Goal: Information Seeking & Learning: Learn about a topic

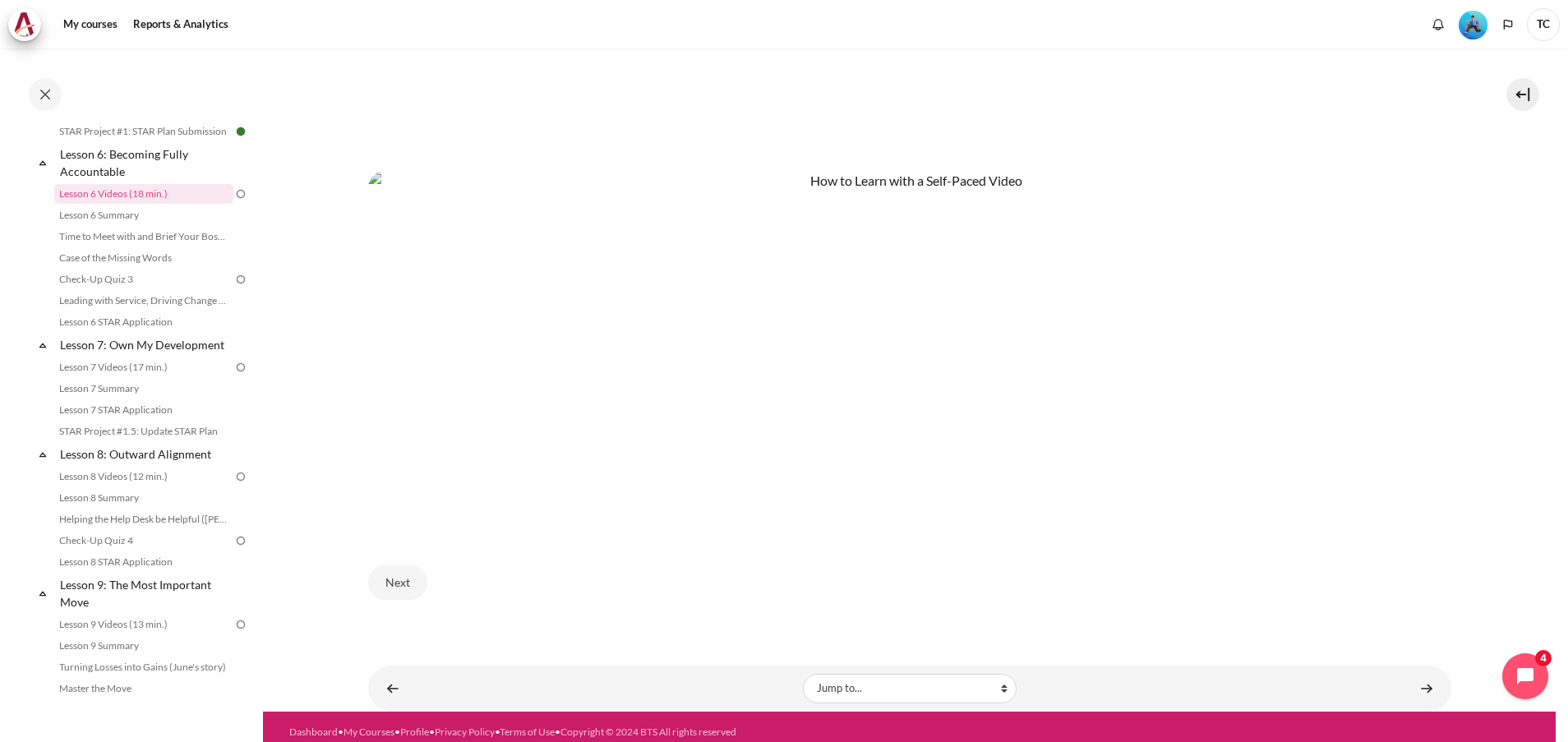
scroll to position [1053, 0]
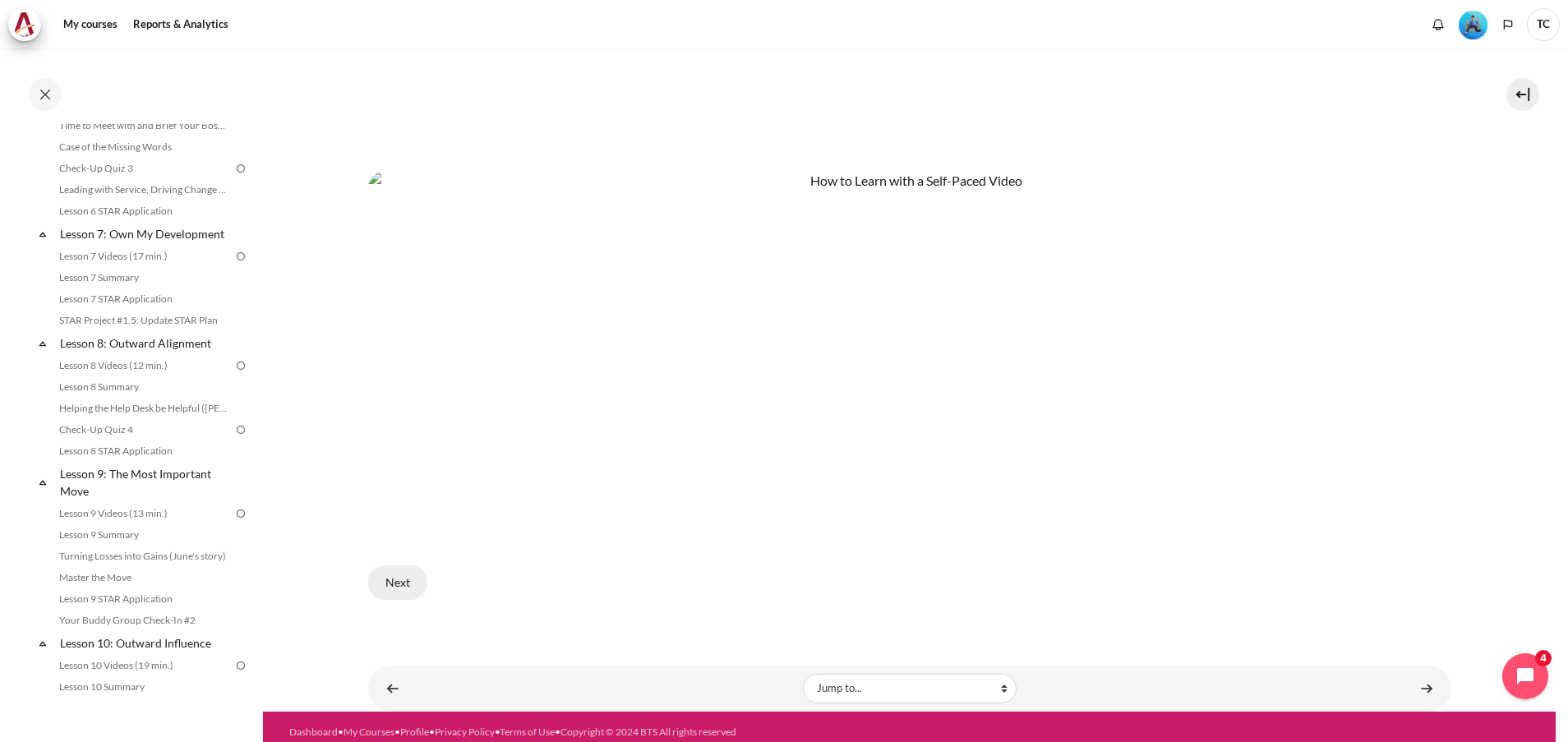
click at [412, 569] on button "Next" at bounding box center [397, 582] width 59 height 34
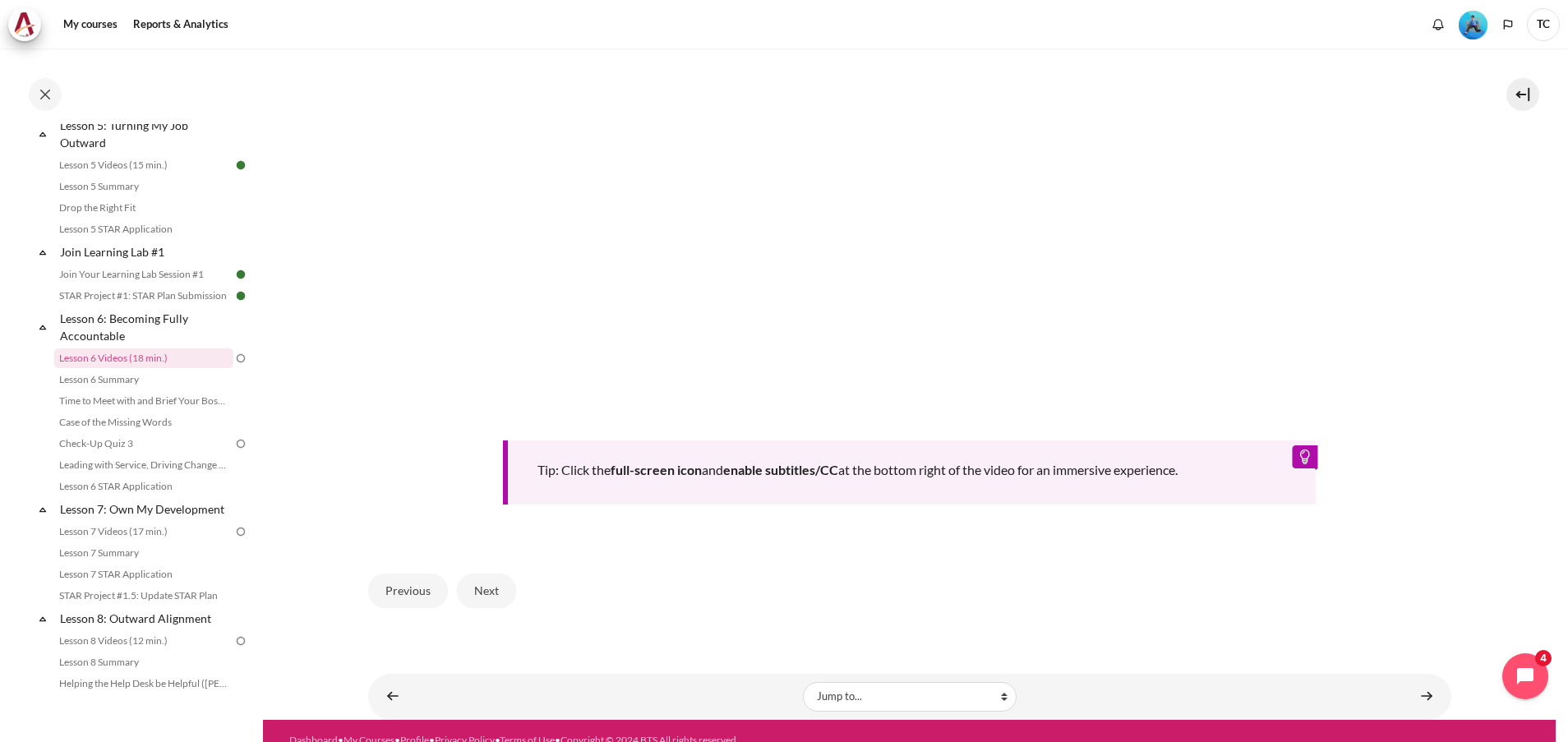
scroll to position [668, 0]
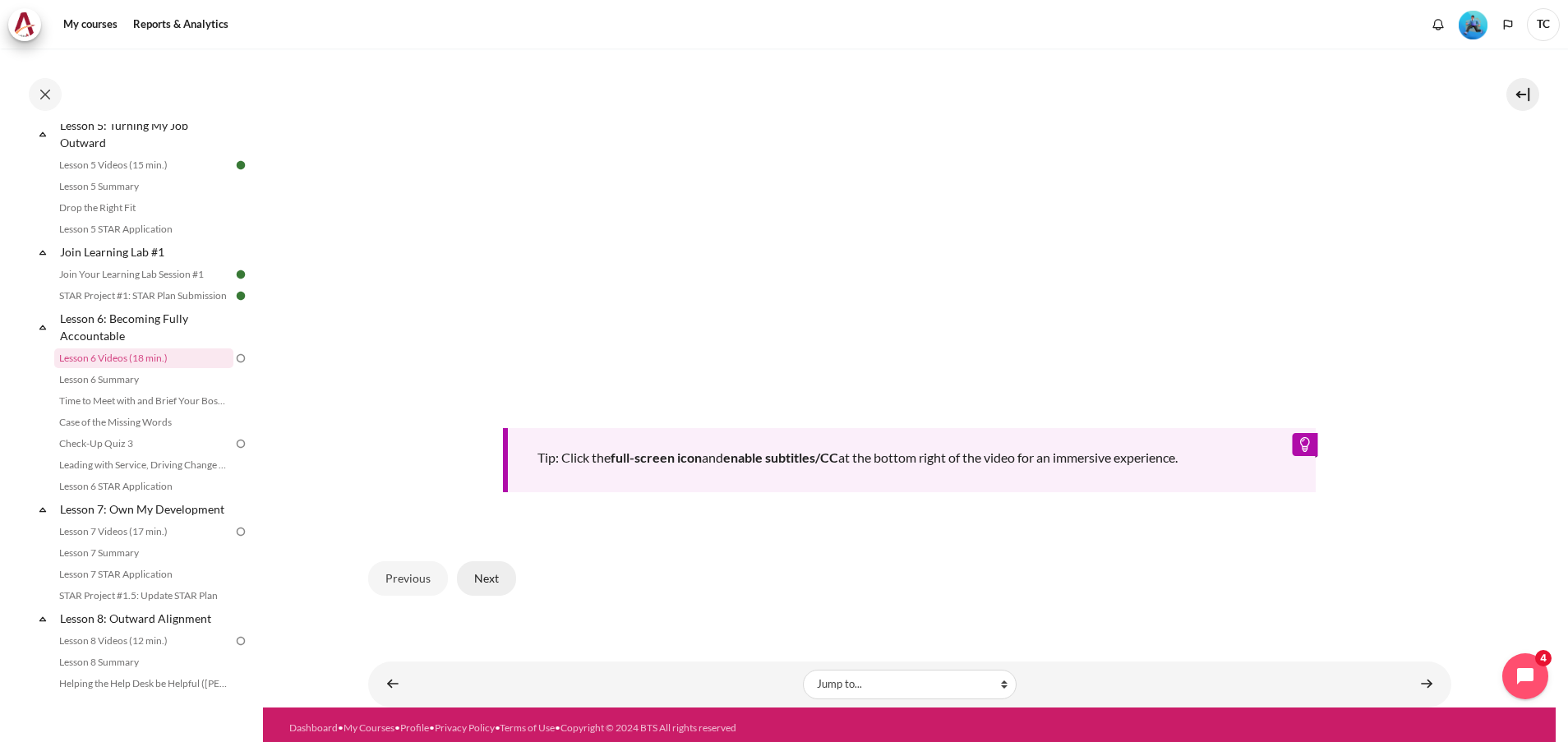
click at [491, 574] on button "Next" at bounding box center [486, 577] width 59 height 34
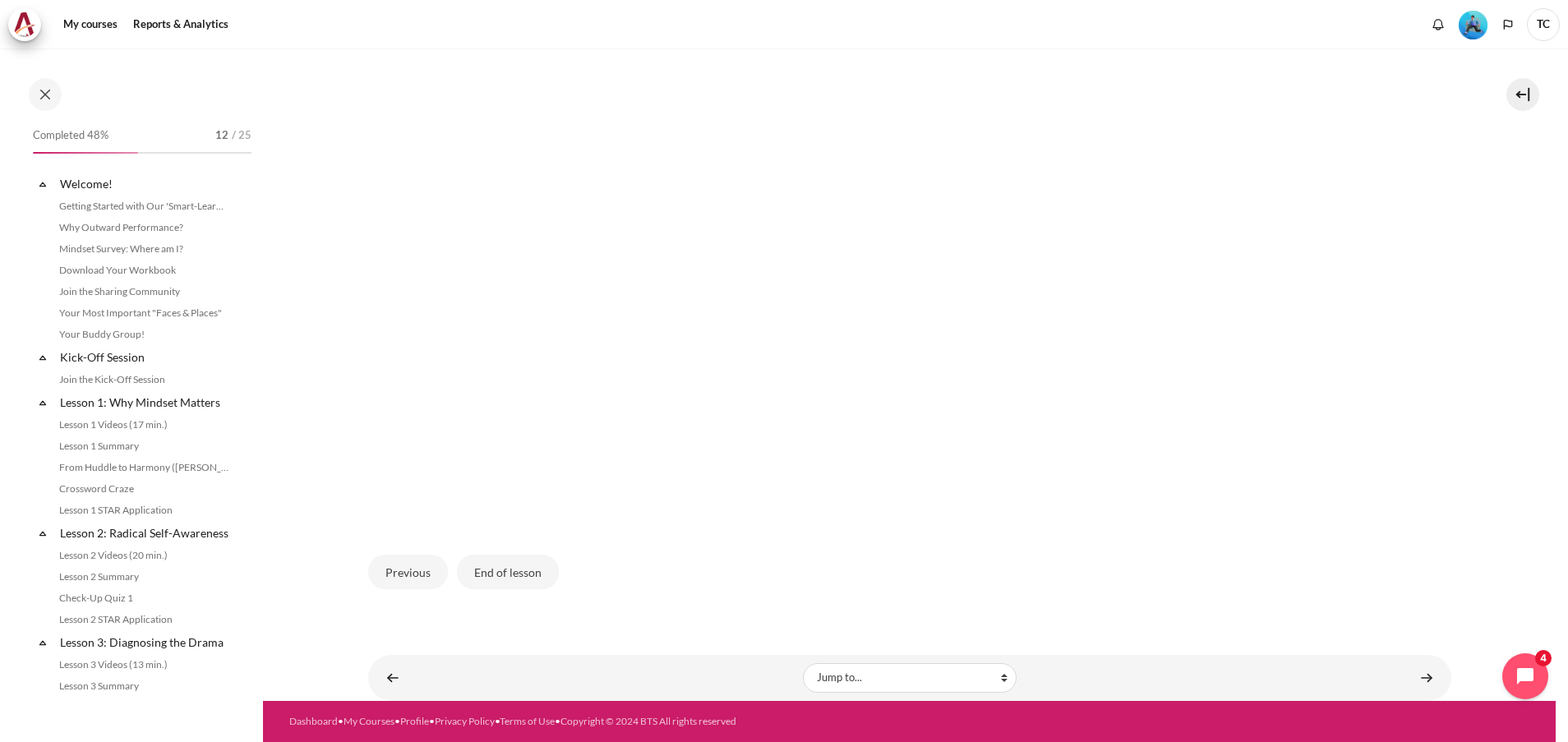
scroll to position [778, 0]
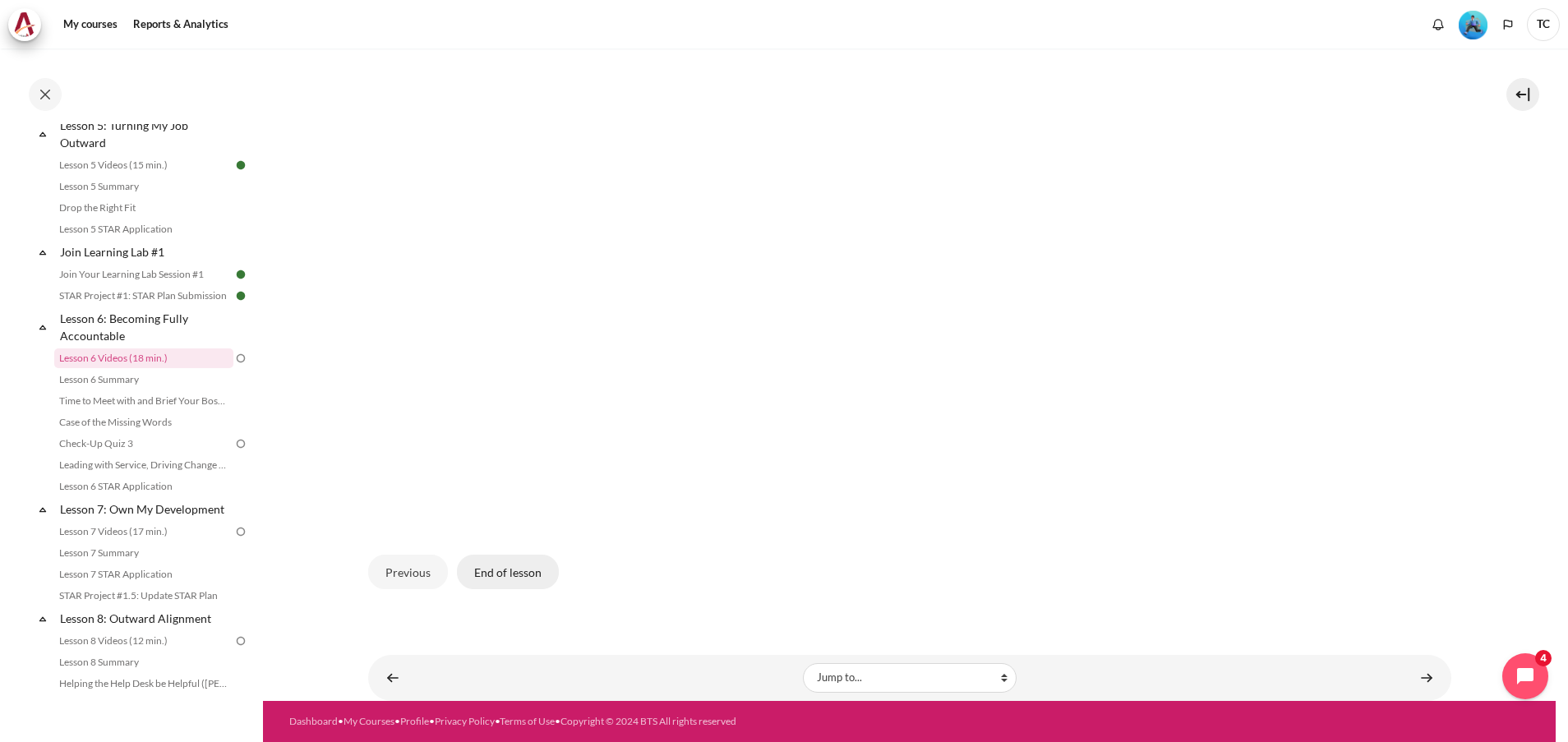
click at [517, 571] on button "End of lesson" at bounding box center [507, 571] width 102 height 34
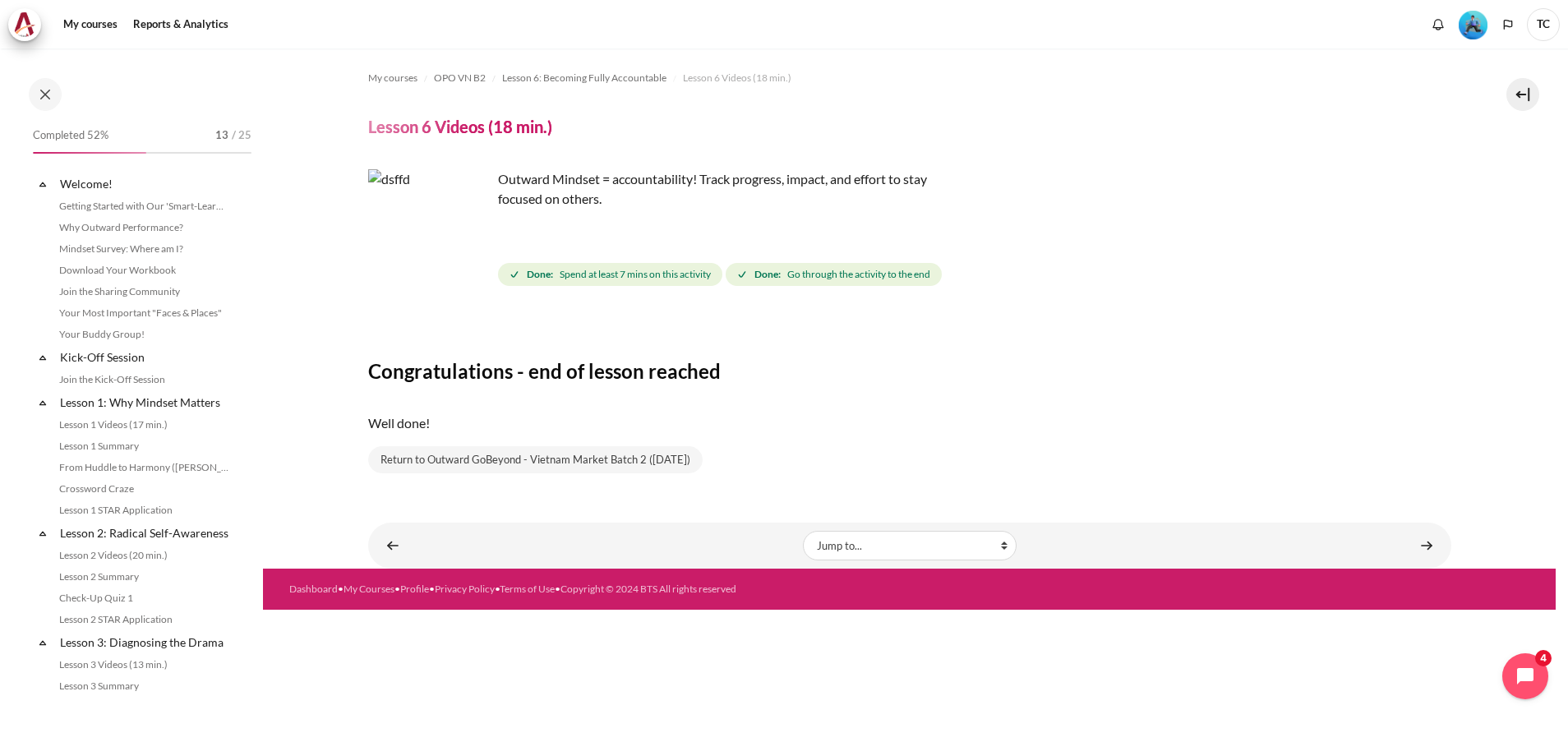
scroll to position [778, 0]
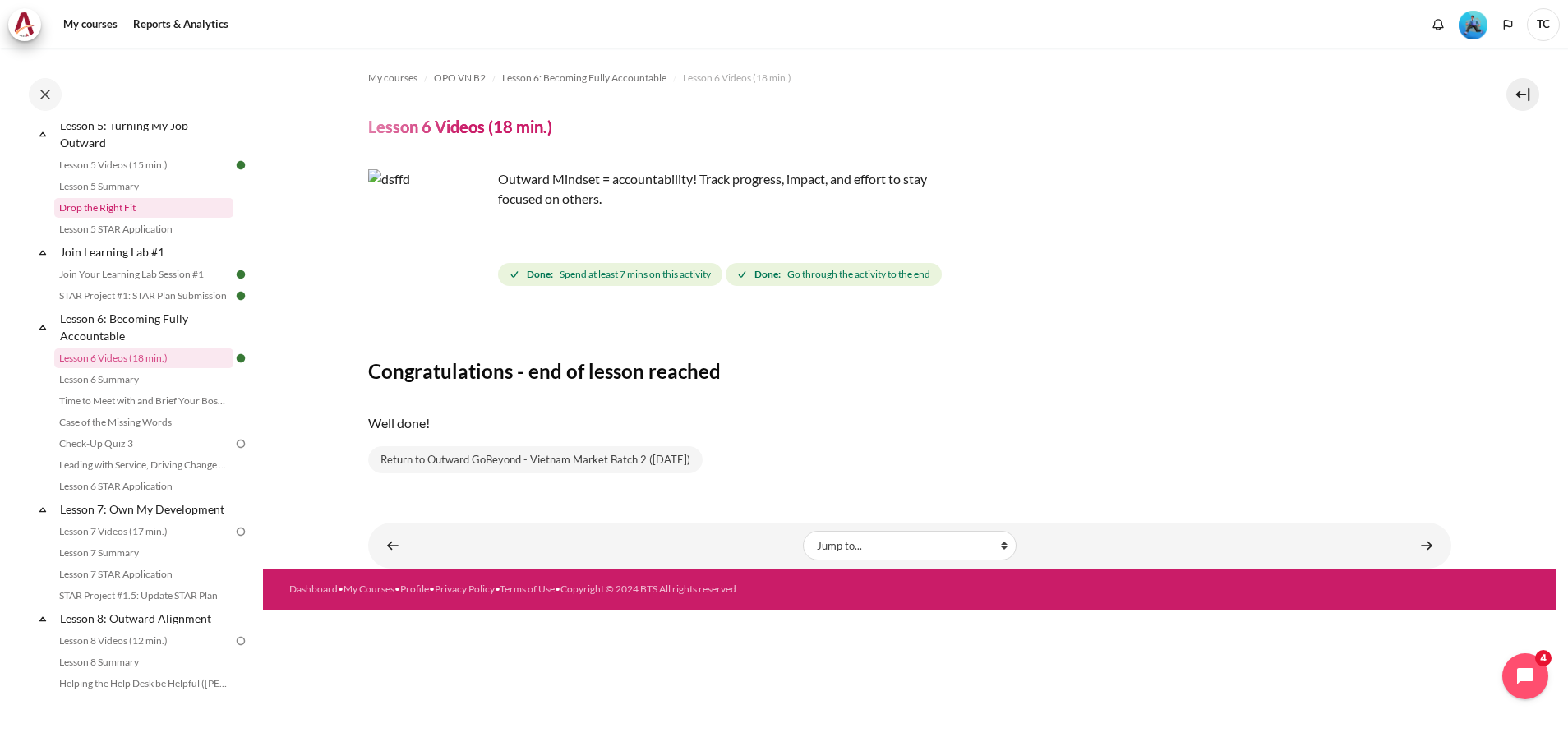
click at [124, 217] on link "Drop the Right Fit" at bounding box center [144, 208] width 179 height 19
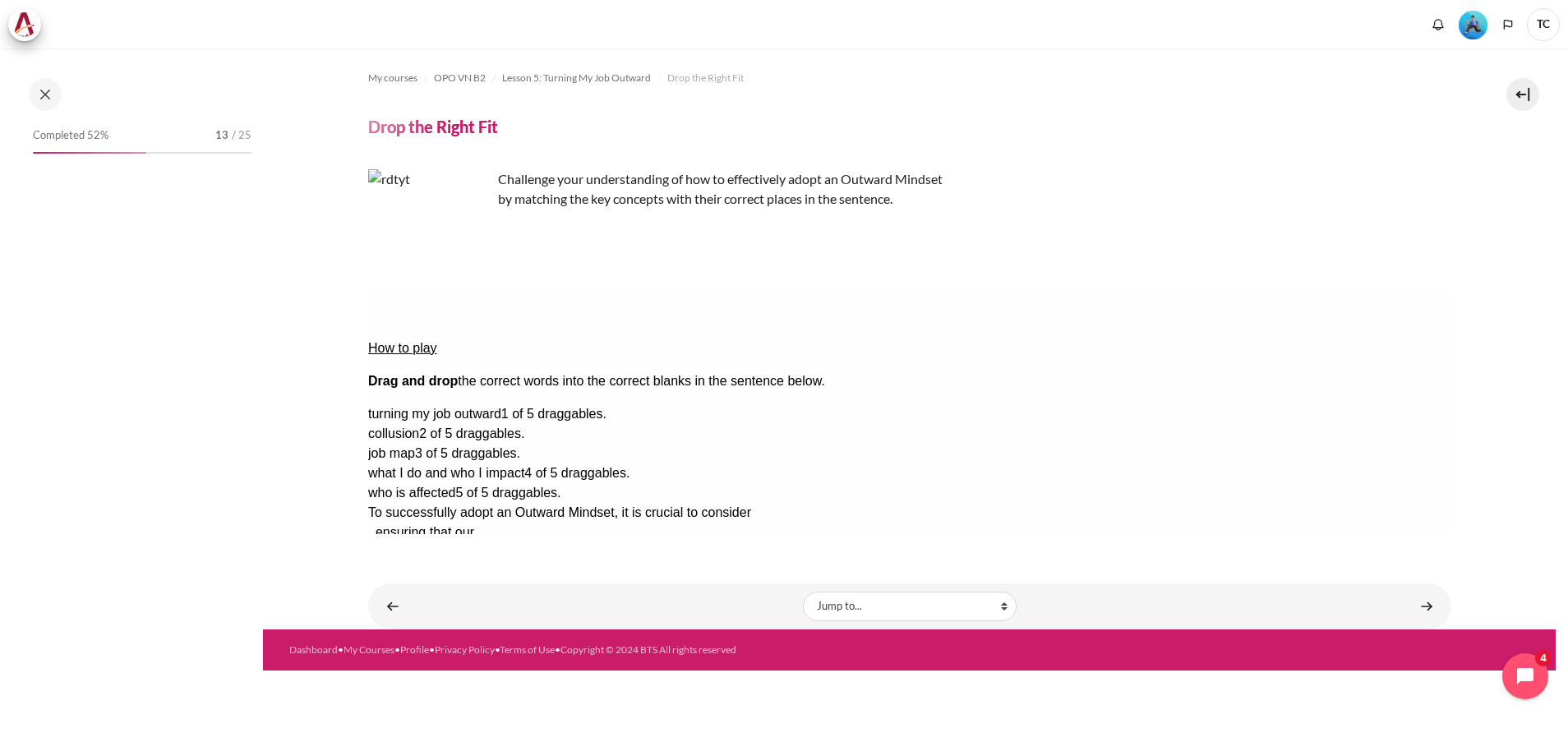
scroll to position [627, 0]
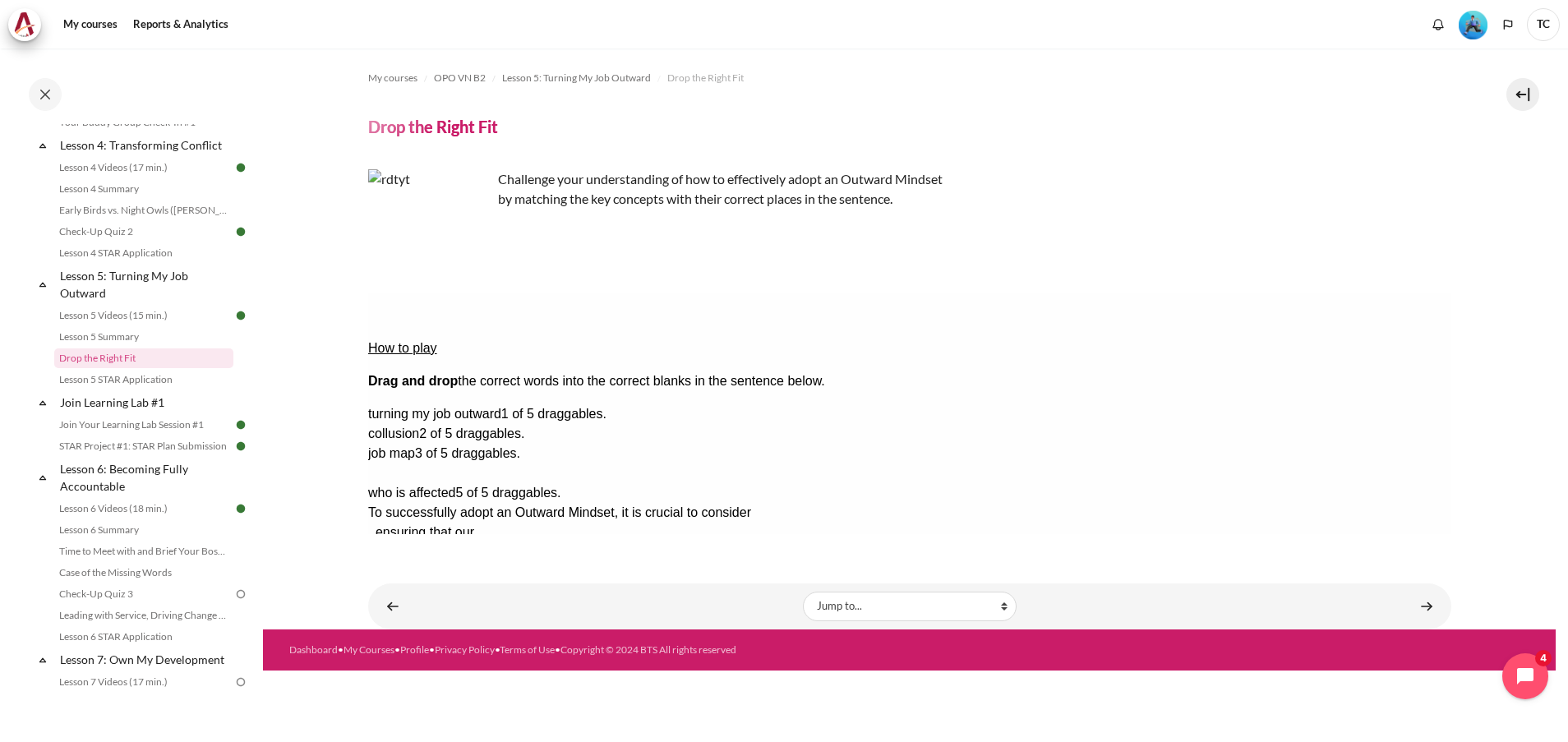
drag, startPoint x: 1337, startPoint y: 440, endPoint x: 854, endPoint y: 359, distance: 489.7
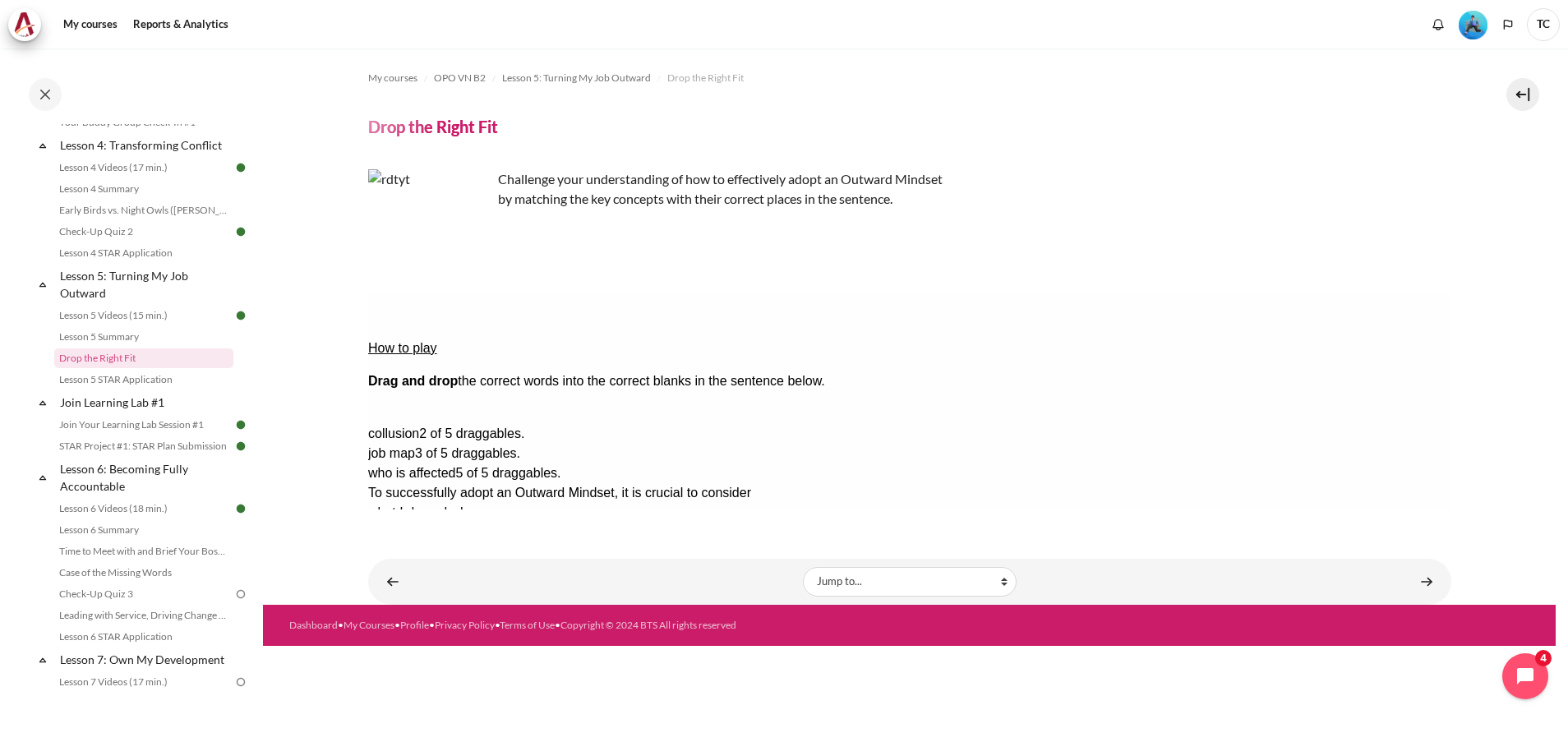
drag, startPoint x: 1316, startPoint y: 364, endPoint x: 1057, endPoint y: 356, distance: 259.1
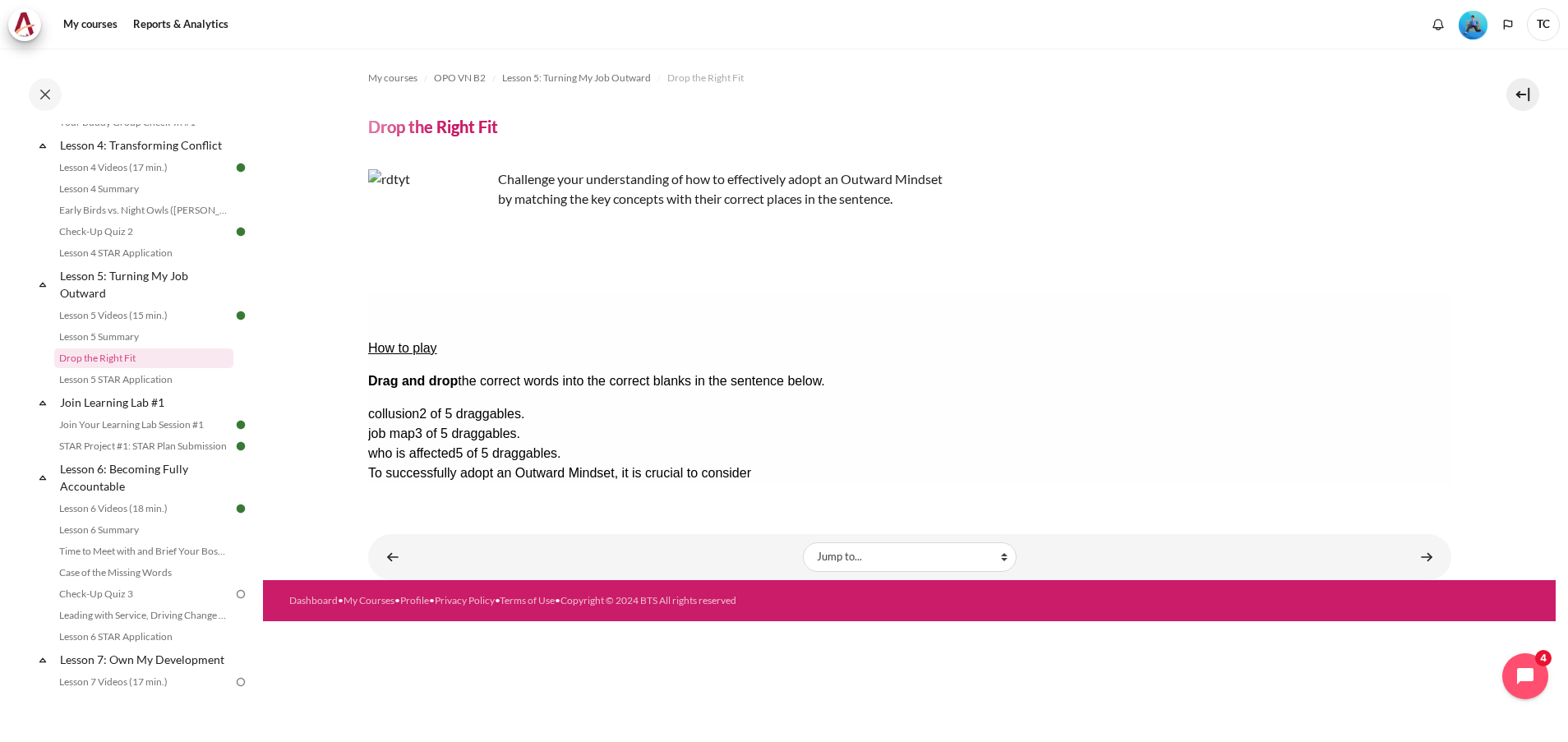
drag, startPoint x: 1118, startPoint y: 365, endPoint x: 690, endPoint y: 399, distance: 429.3
drag, startPoint x: 690, startPoint y: 399, endPoint x: 1378, endPoint y: 392, distance: 688.0
drag, startPoint x: 1378, startPoint y: 392, endPoint x: 1354, endPoint y: 370, distance: 32.6
drag, startPoint x: 1385, startPoint y: 387, endPoint x: 1101, endPoint y: 307, distance: 295.1
drag, startPoint x: 1070, startPoint y: 357, endPoint x: 1419, endPoint y: 545, distance: 396.4
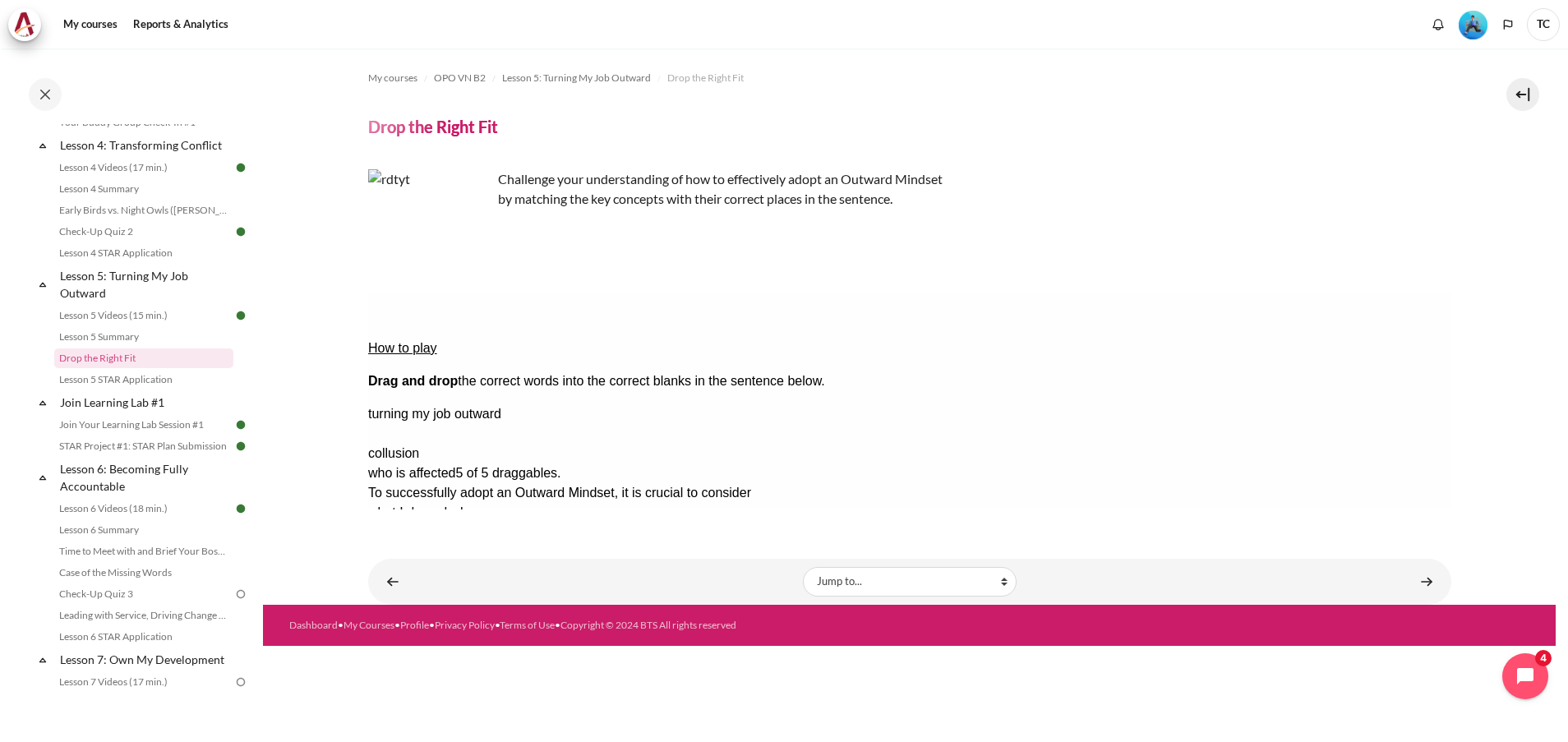
drag, startPoint x: 1377, startPoint y: 394, endPoint x: 1085, endPoint y: 359, distance: 294.1
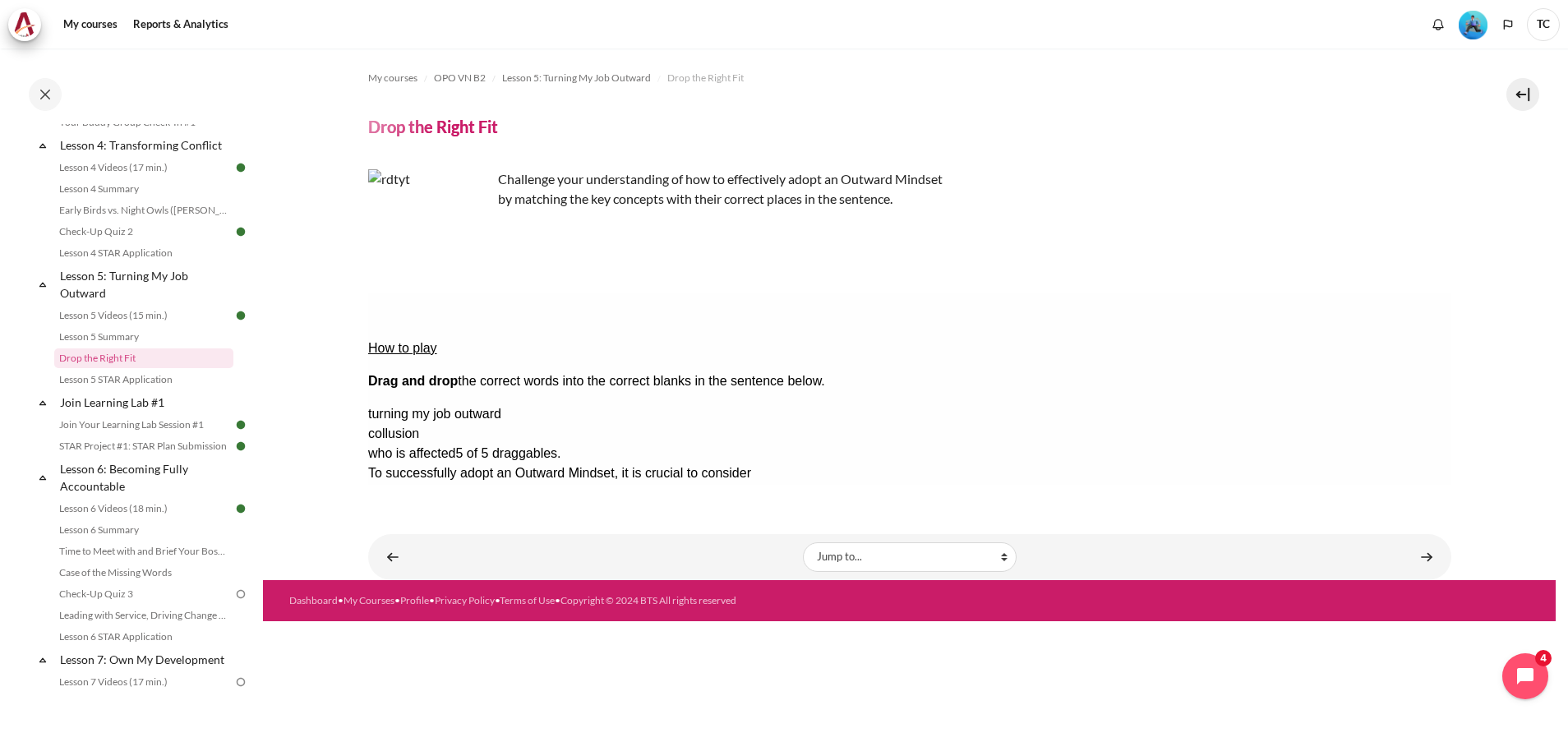
drag, startPoint x: 1406, startPoint y: 364, endPoint x: 859, endPoint y: 357, distance: 547.0
drag, startPoint x: 859, startPoint y: 357, endPoint x: 1347, endPoint y: 361, distance: 488.0
drag, startPoint x: 1347, startPoint y: 361, endPoint x: 715, endPoint y: 385, distance: 632.5
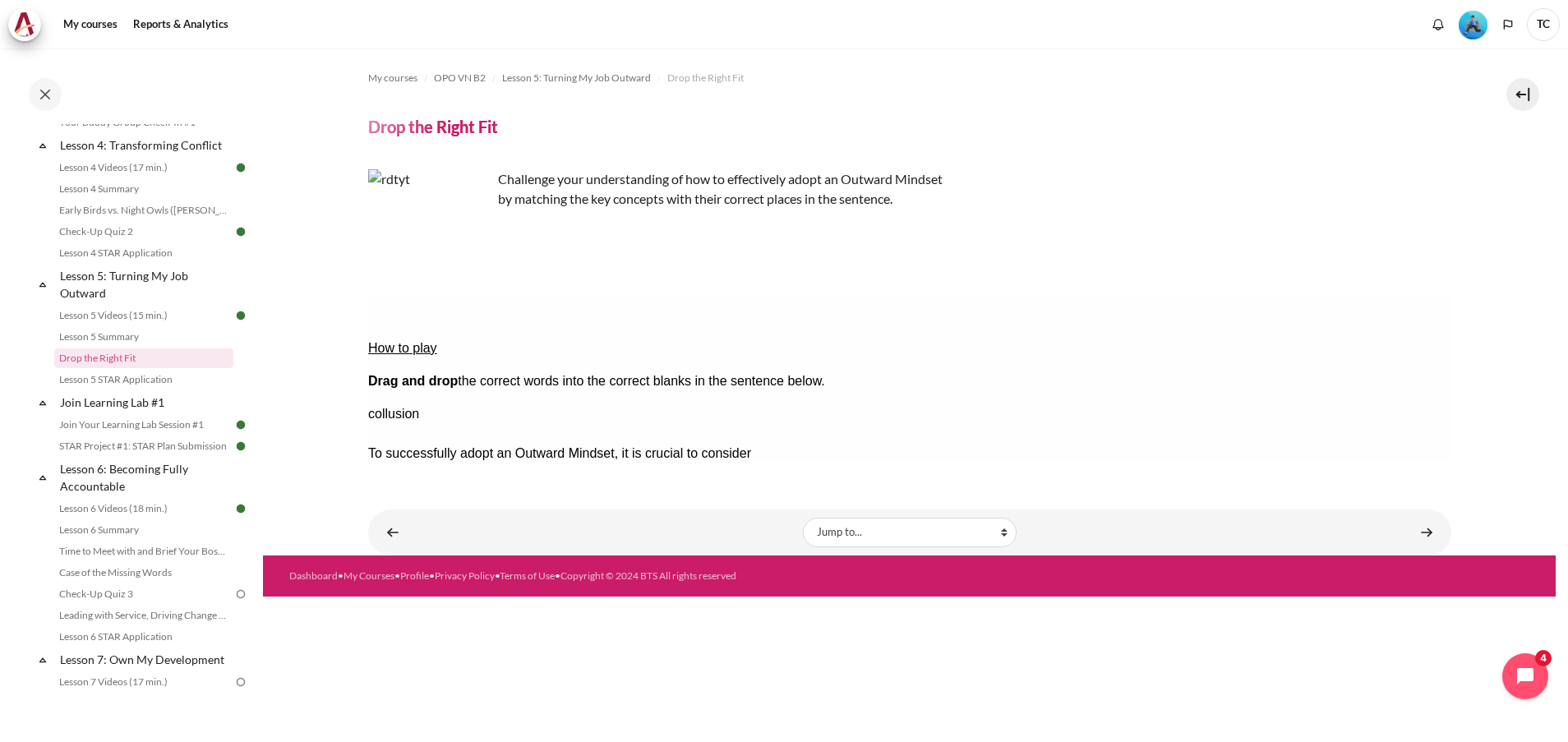
drag, startPoint x: 1387, startPoint y: 392, endPoint x: 997, endPoint y: 393, distance: 390.0
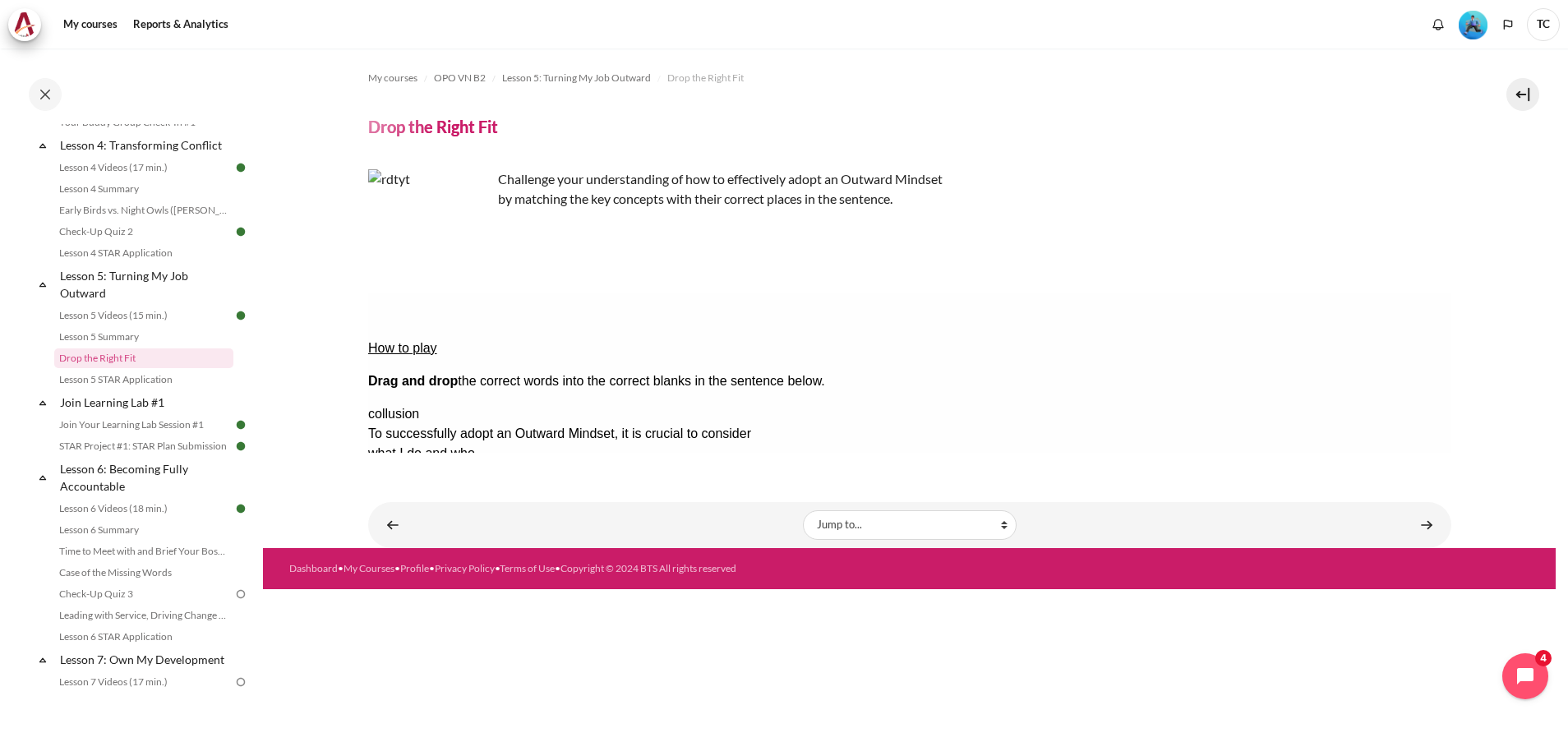
click at [409, 603] on button "Check Check the answers. The responses will be marked as correct, incorrect, or…" at bounding box center [389, 611] width 45 height 18
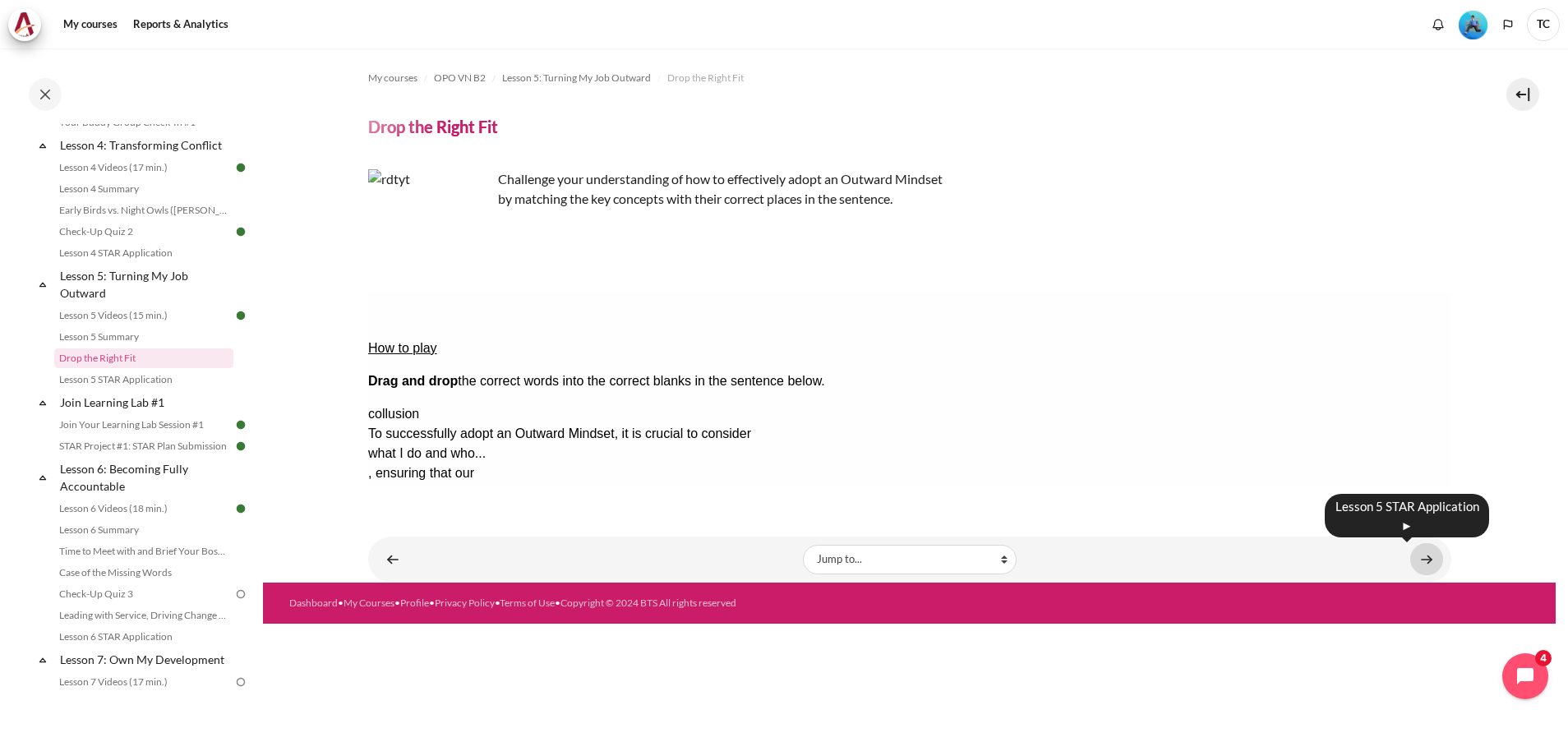
click at [1434, 569] on link "Content" at bounding box center [1426, 559] width 32 height 32
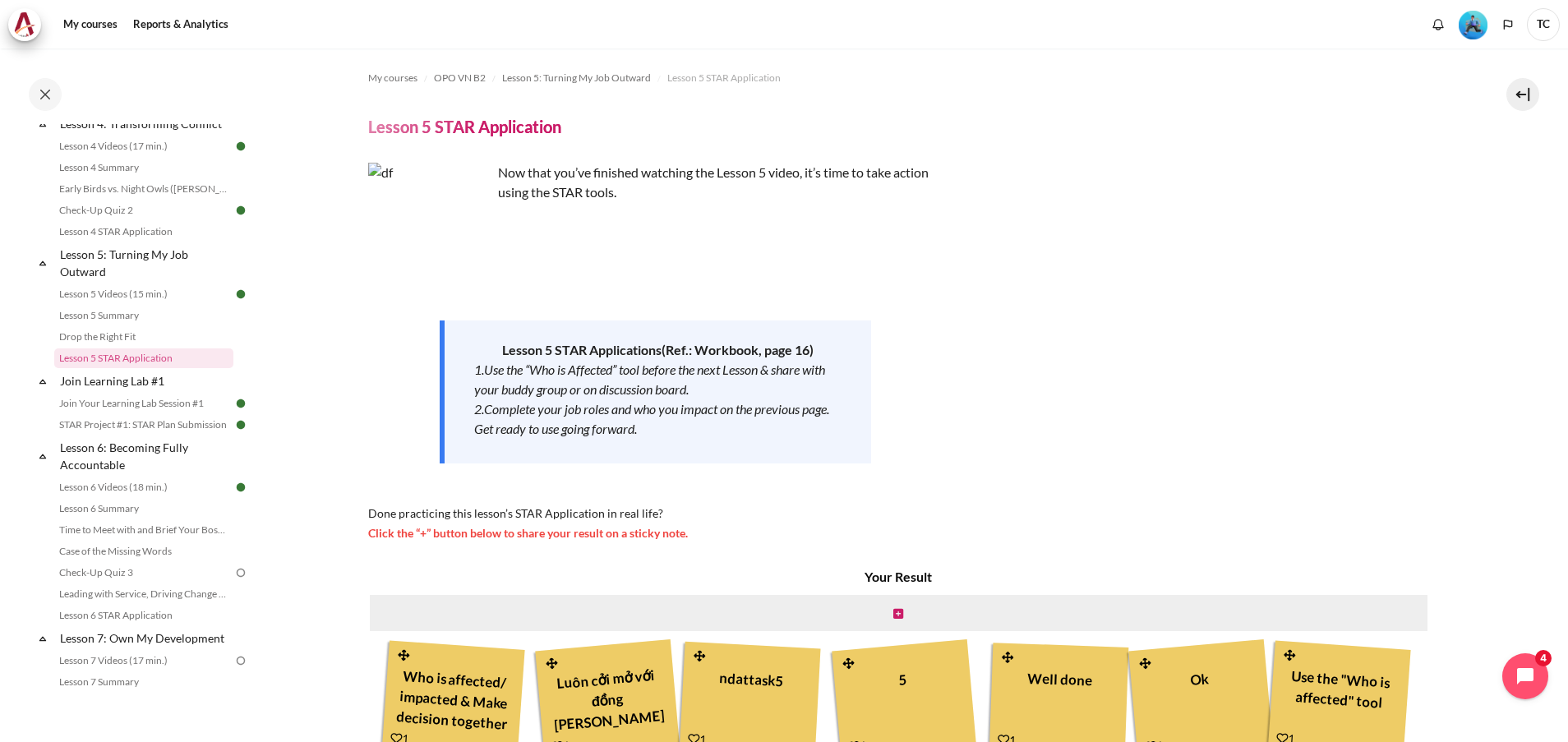
scroll to position [402, 0]
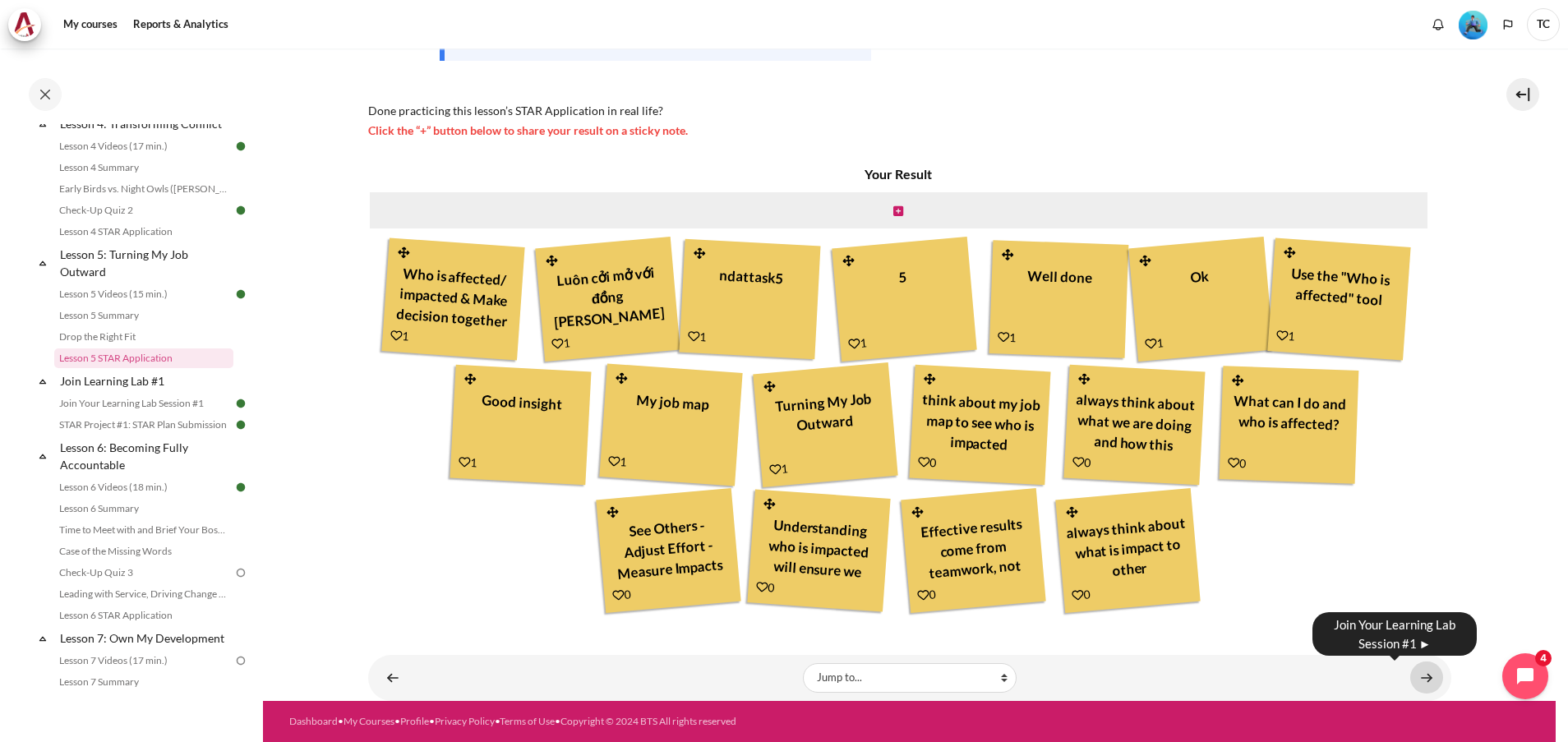
click at [1415, 676] on link "Content" at bounding box center [1426, 677] width 32 height 32
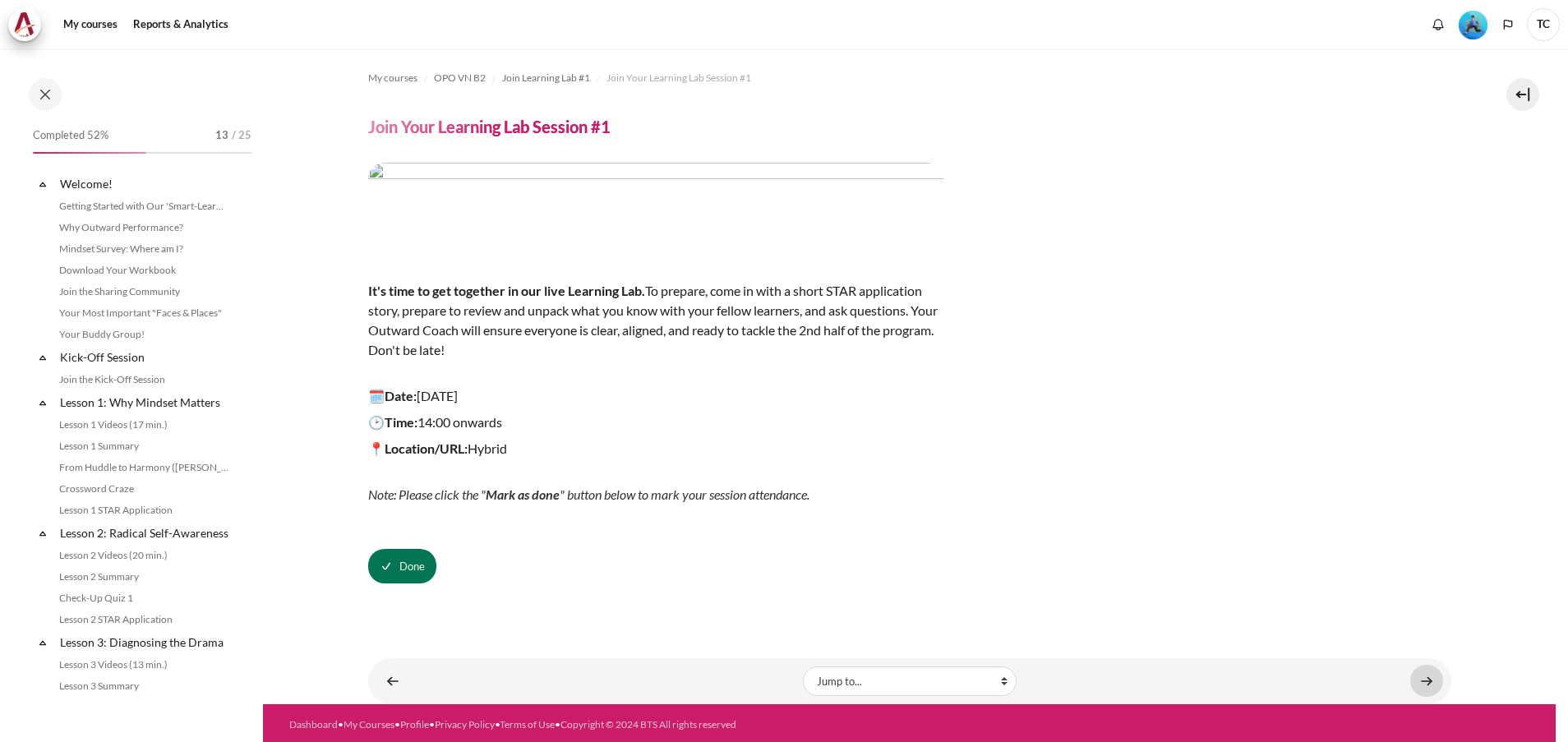
click at [1421, 680] on link "Content" at bounding box center [1426, 680] width 32 height 32
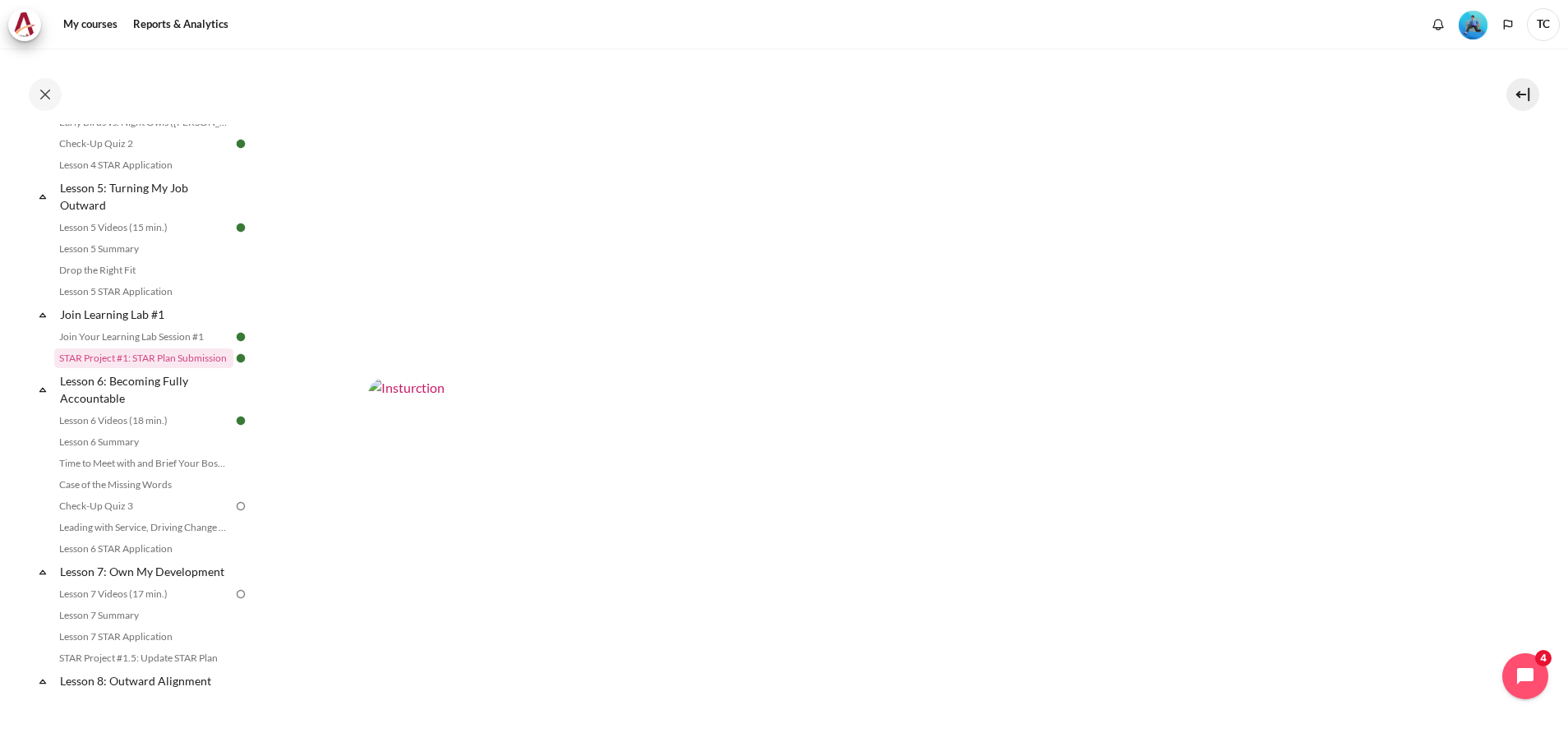
scroll to position [951, 0]
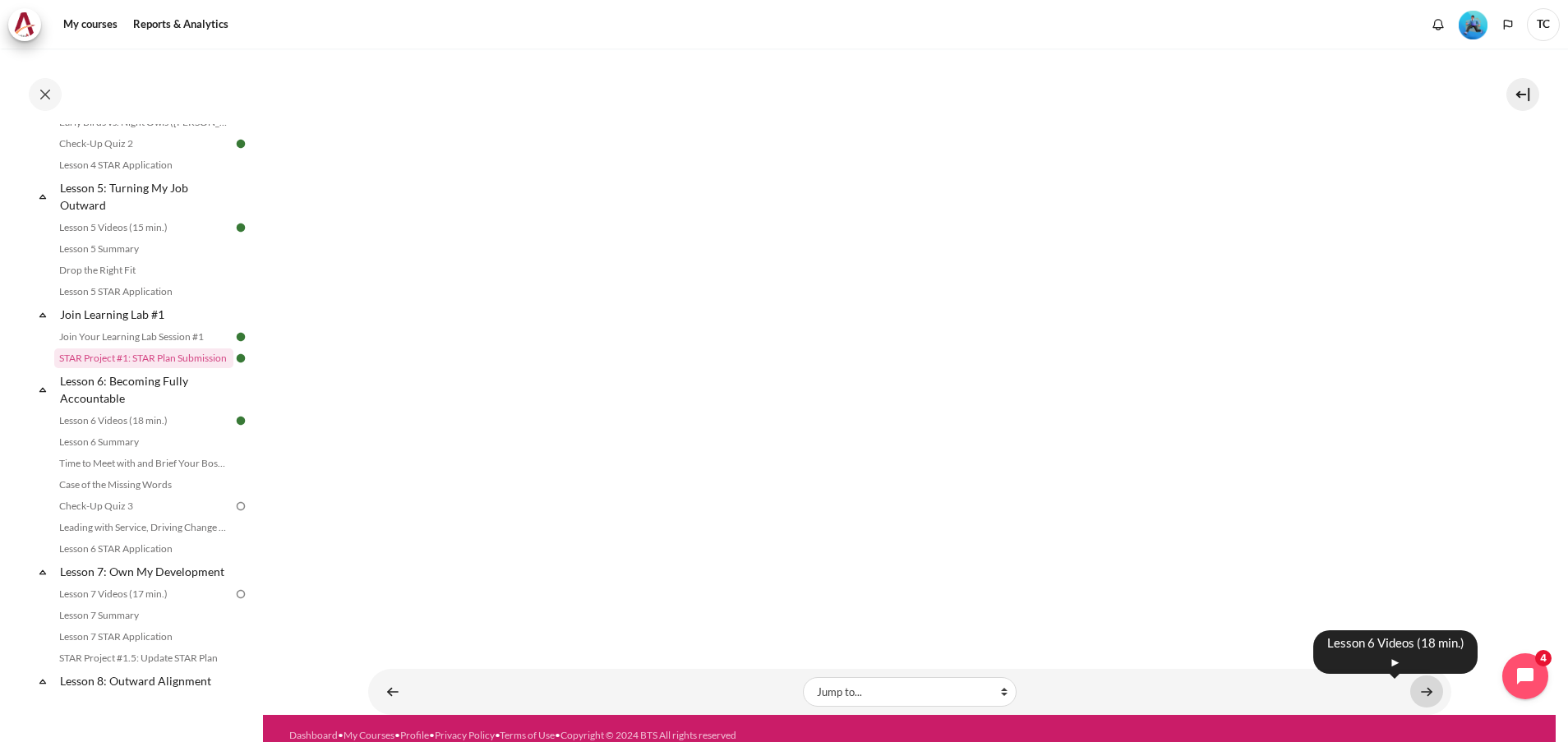
click at [1418, 676] on link "Content" at bounding box center [1426, 691] width 32 height 32
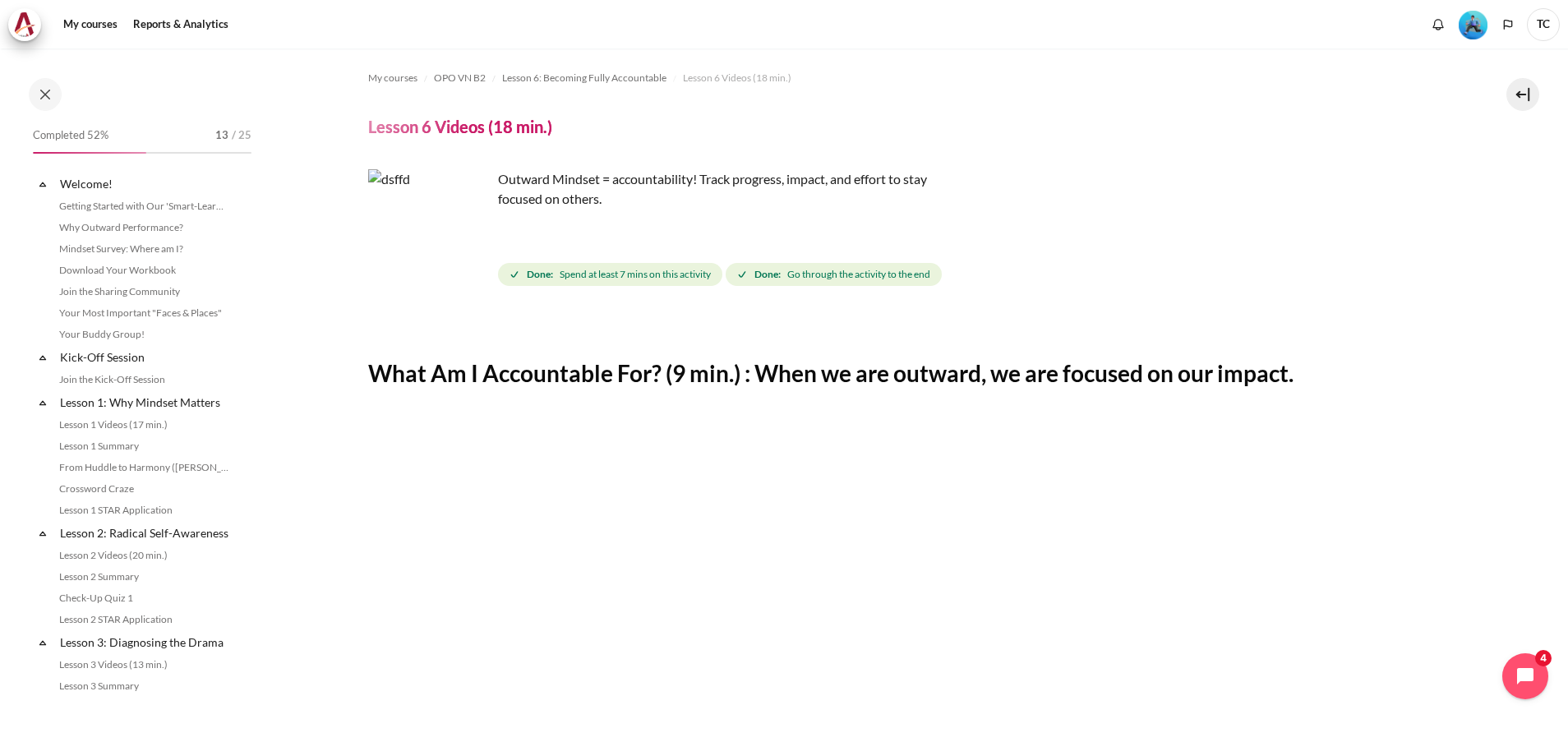
scroll to position [778, 0]
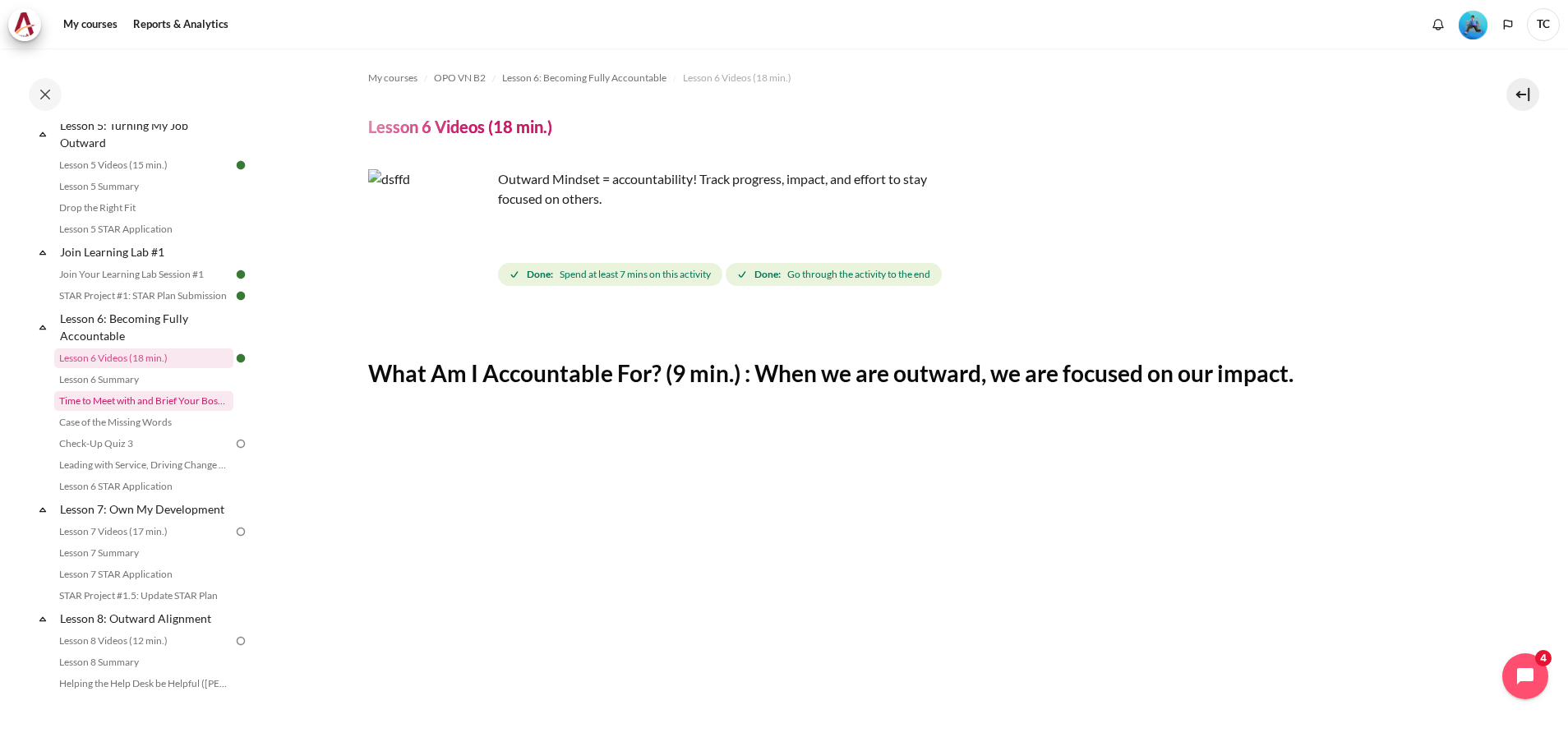
click at [175, 411] on link "Time to Meet with and Brief Your Boss #1" at bounding box center [144, 400] width 179 height 19
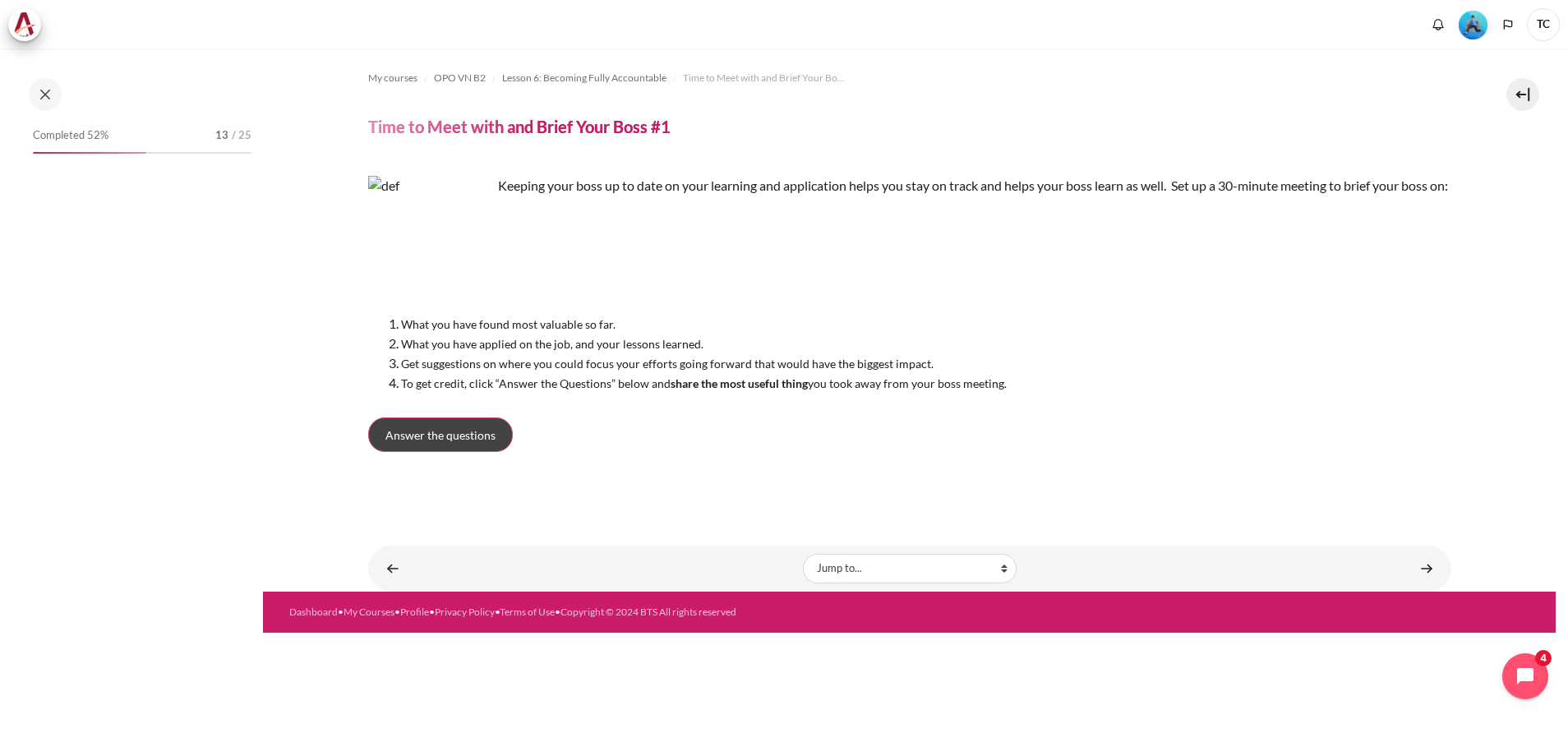
scroll to position [821, 0]
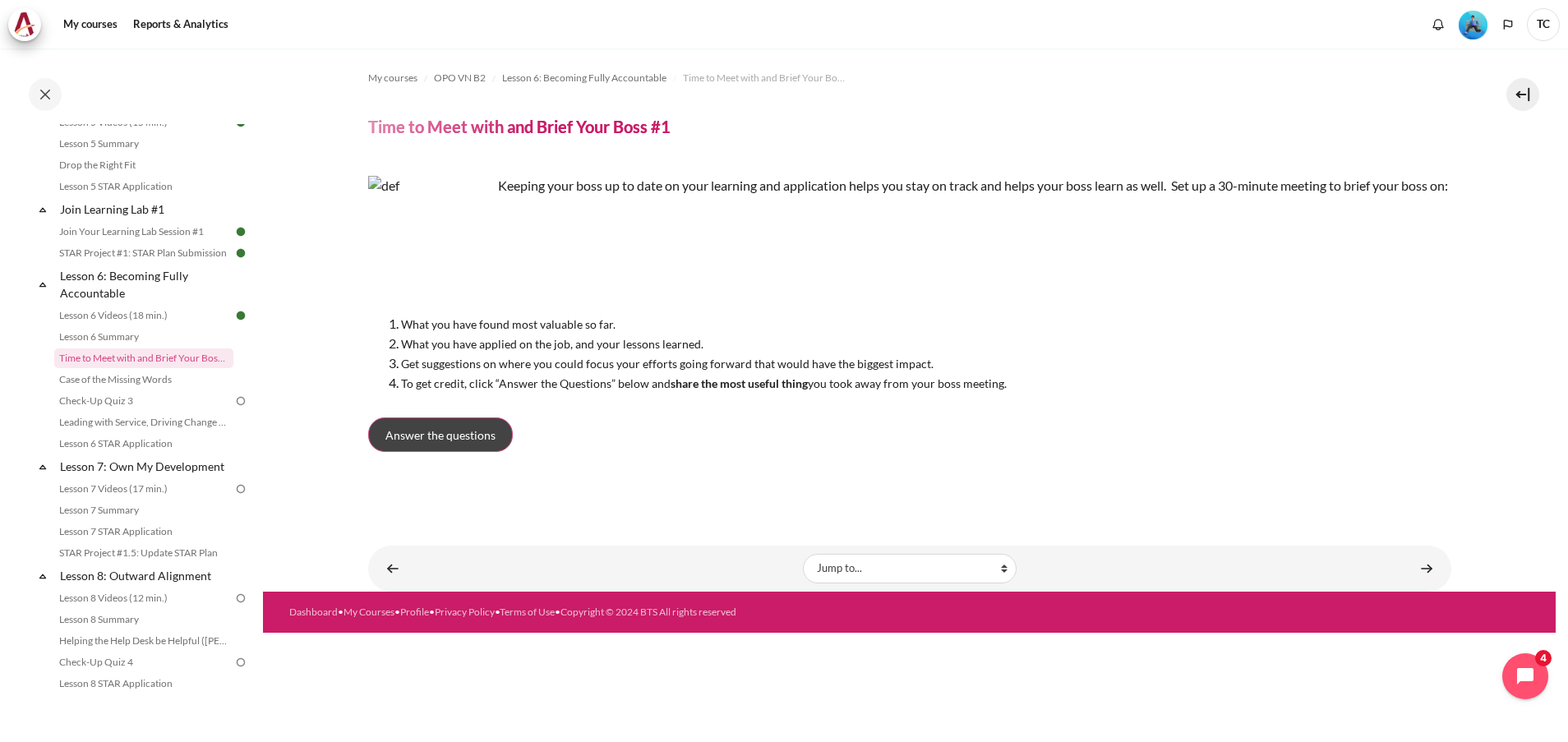
click at [460, 443] on span "Answer the questions" at bounding box center [441, 435] width 110 height 18
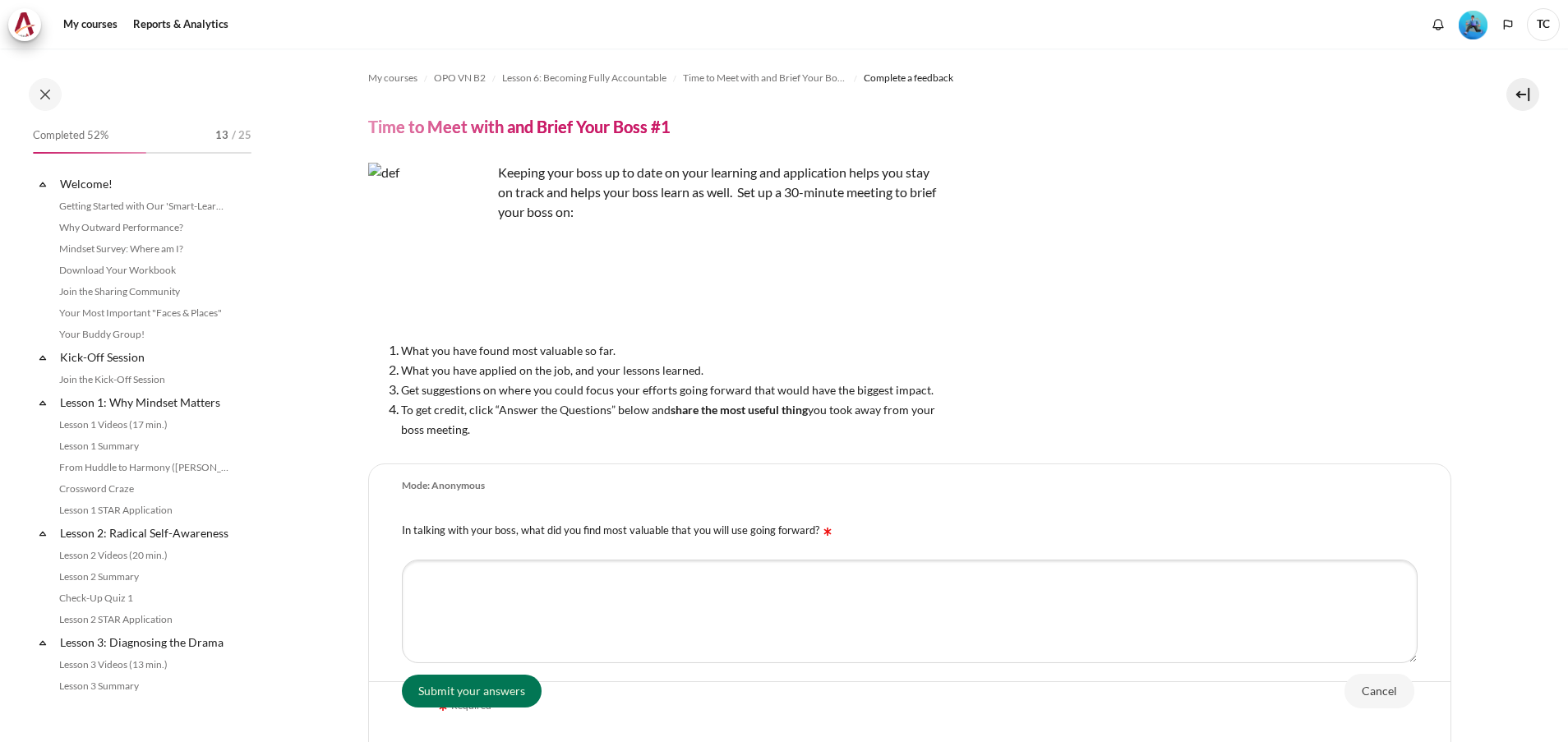
scroll to position [821, 0]
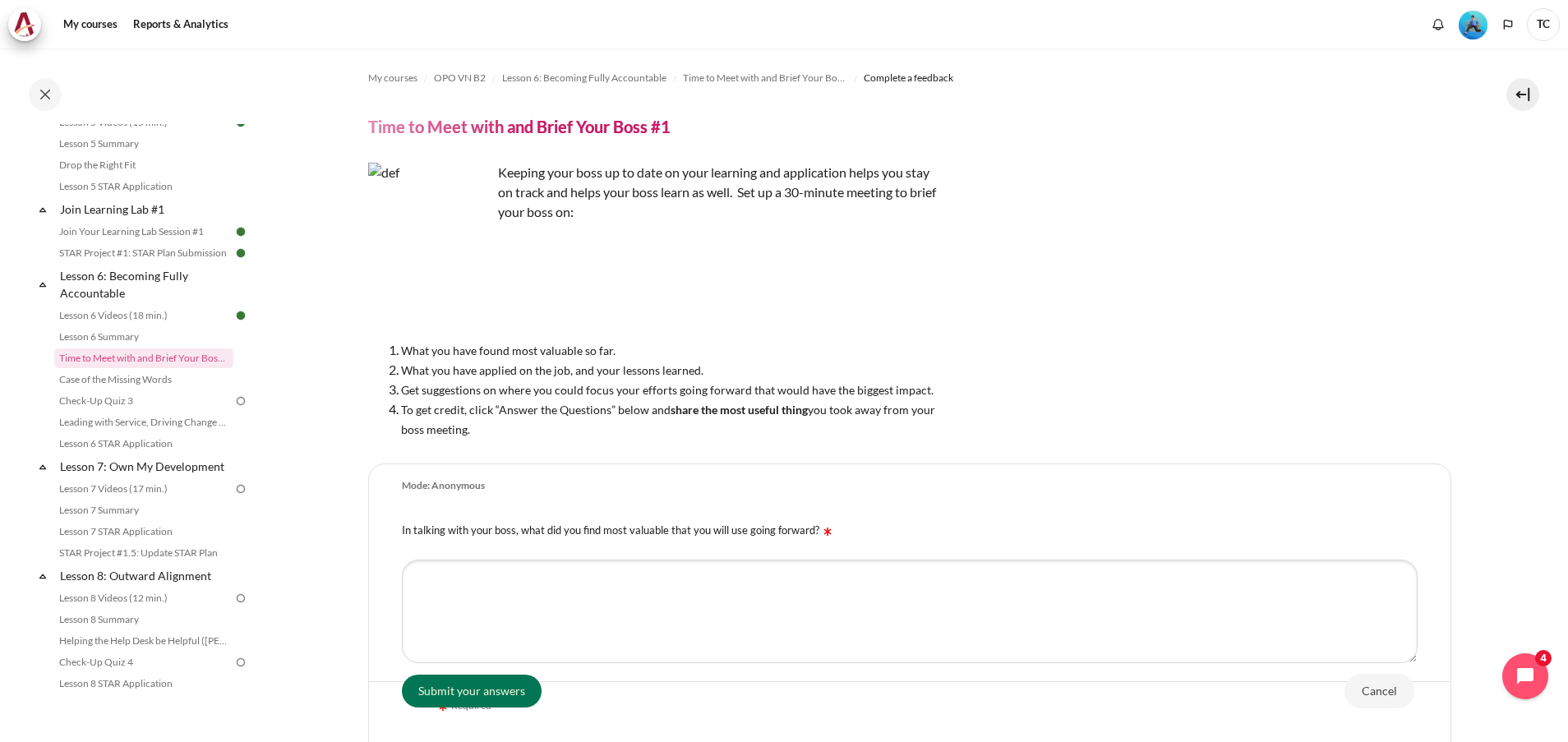
click at [1051, 387] on div "Keeping your boss up to date on your learning and application helps you stay on…" at bounding box center [910, 300] width 1083 height 276
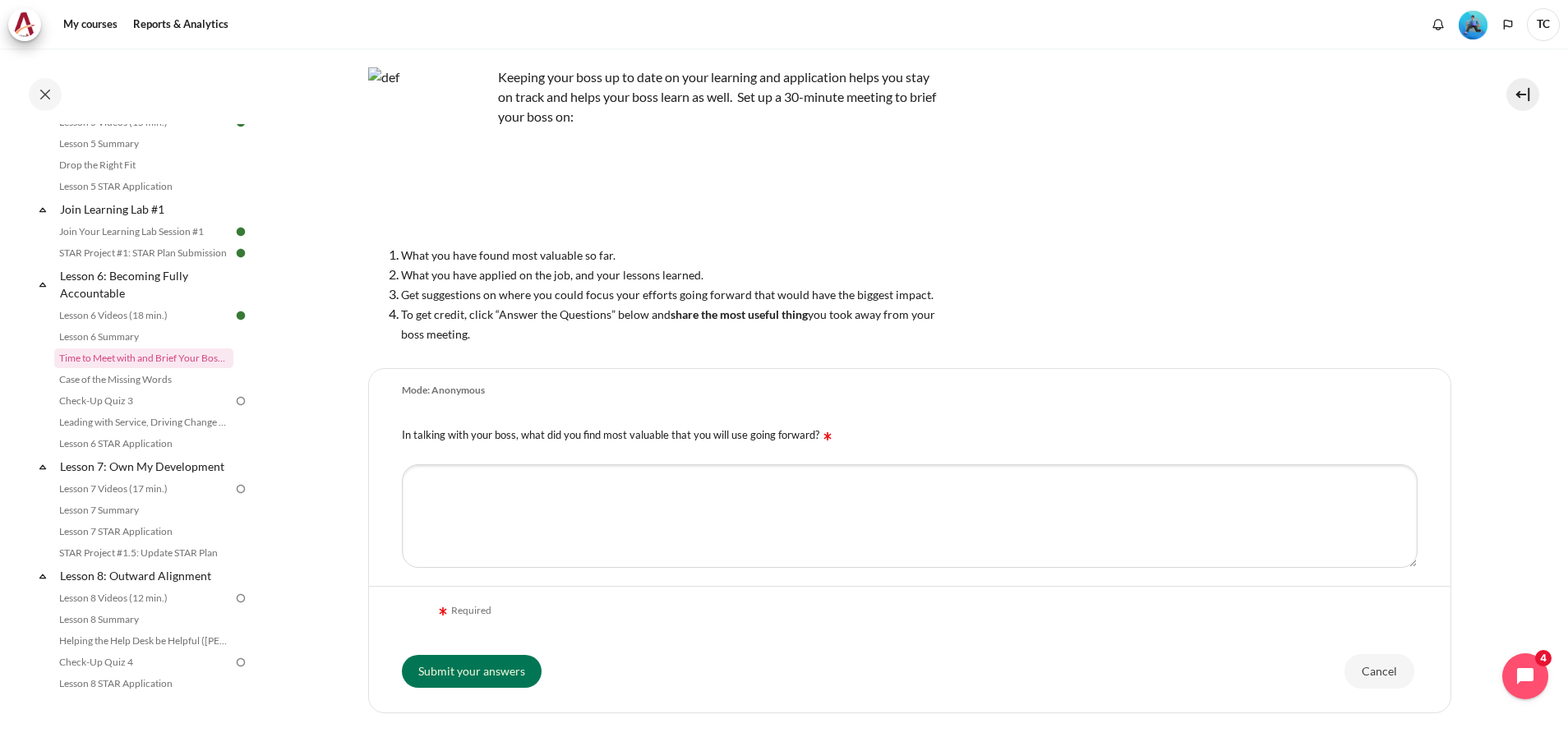
scroll to position [98, 0]
click at [1032, 399] on div "My courses OPO VN B2 Lesson 6: Becoming Fully Accountable Time to Meet with and…" at bounding box center [910, 342] width 1083 height 784
click at [1032, 399] on form "Mode: Anonymous In talking with your boss, what did you find most valuable that…" at bounding box center [910, 537] width 1083 height 345
click at [1032, 409] on div "In talking with your boss, what did you find most valuable that you will use go…" at bounding box center [910, 430] width 1082 height 42
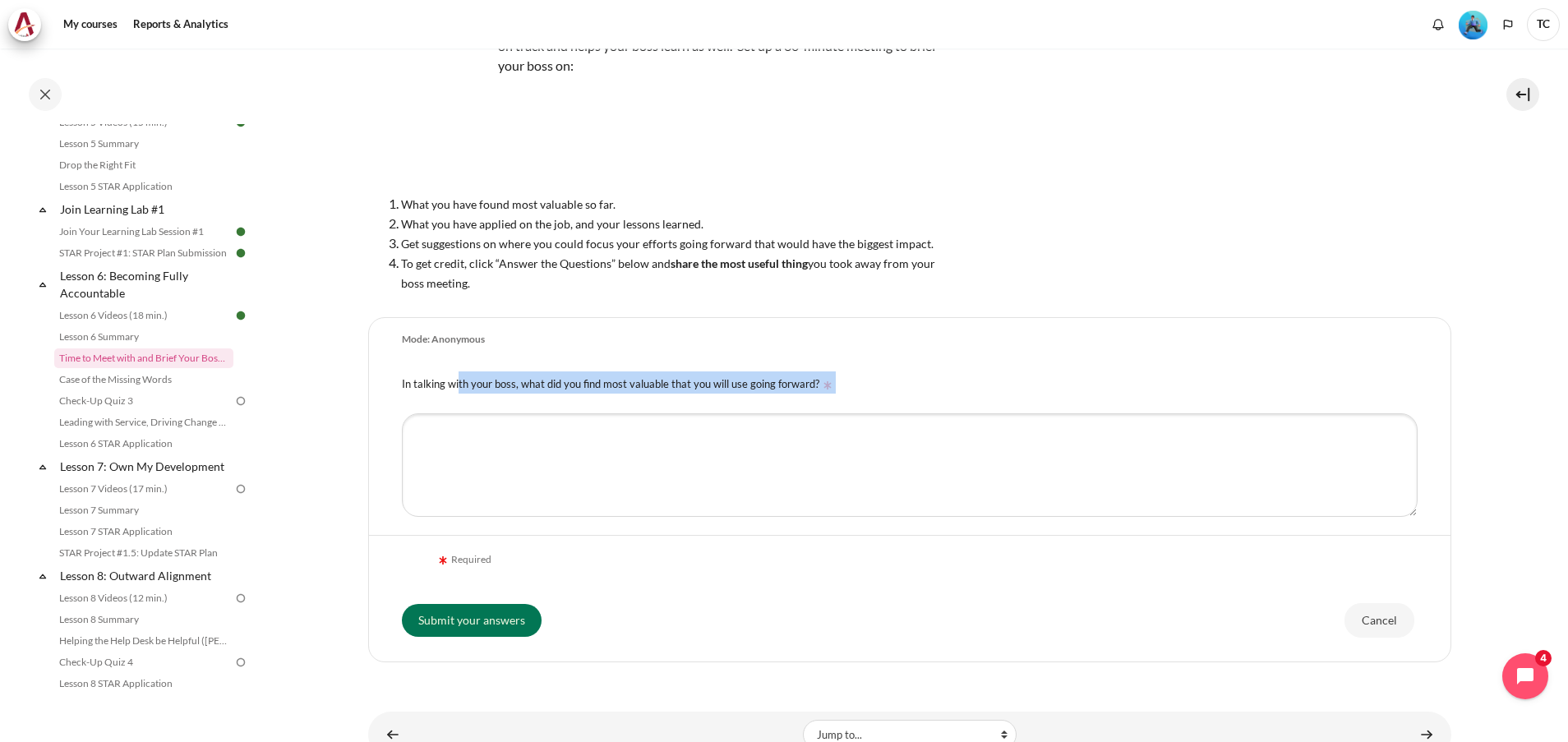
scroll to position [148, 0]
click at [1315, 393] on div "In talking with your boss, what did you find most valuable that you will use go…" at bounding box center [910, 381] width 1082 height 42
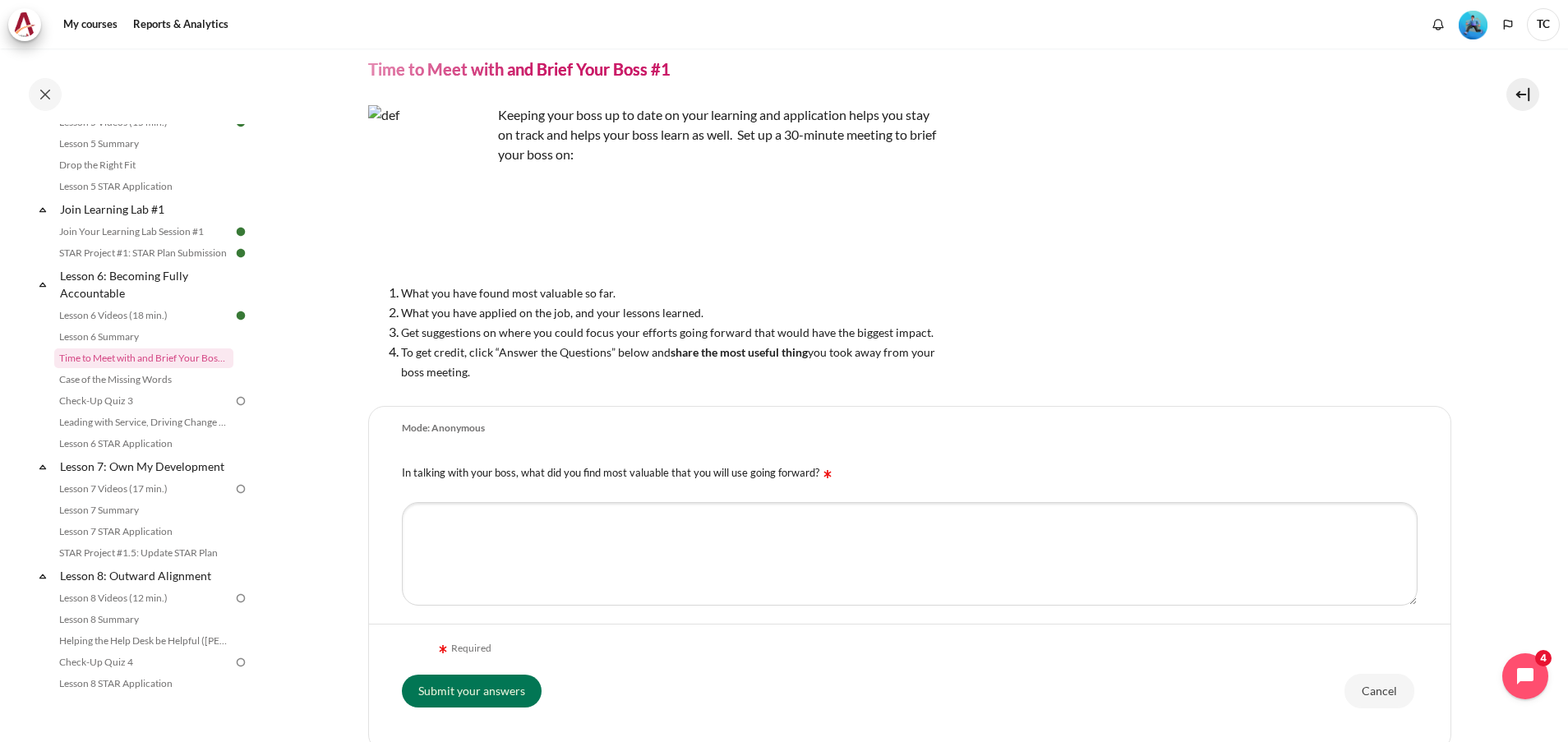
scroll to position [56, 0]
click at [142, 389] on link "Case of the Missing Words" at bounding box center [144, 379] width 179 height 19
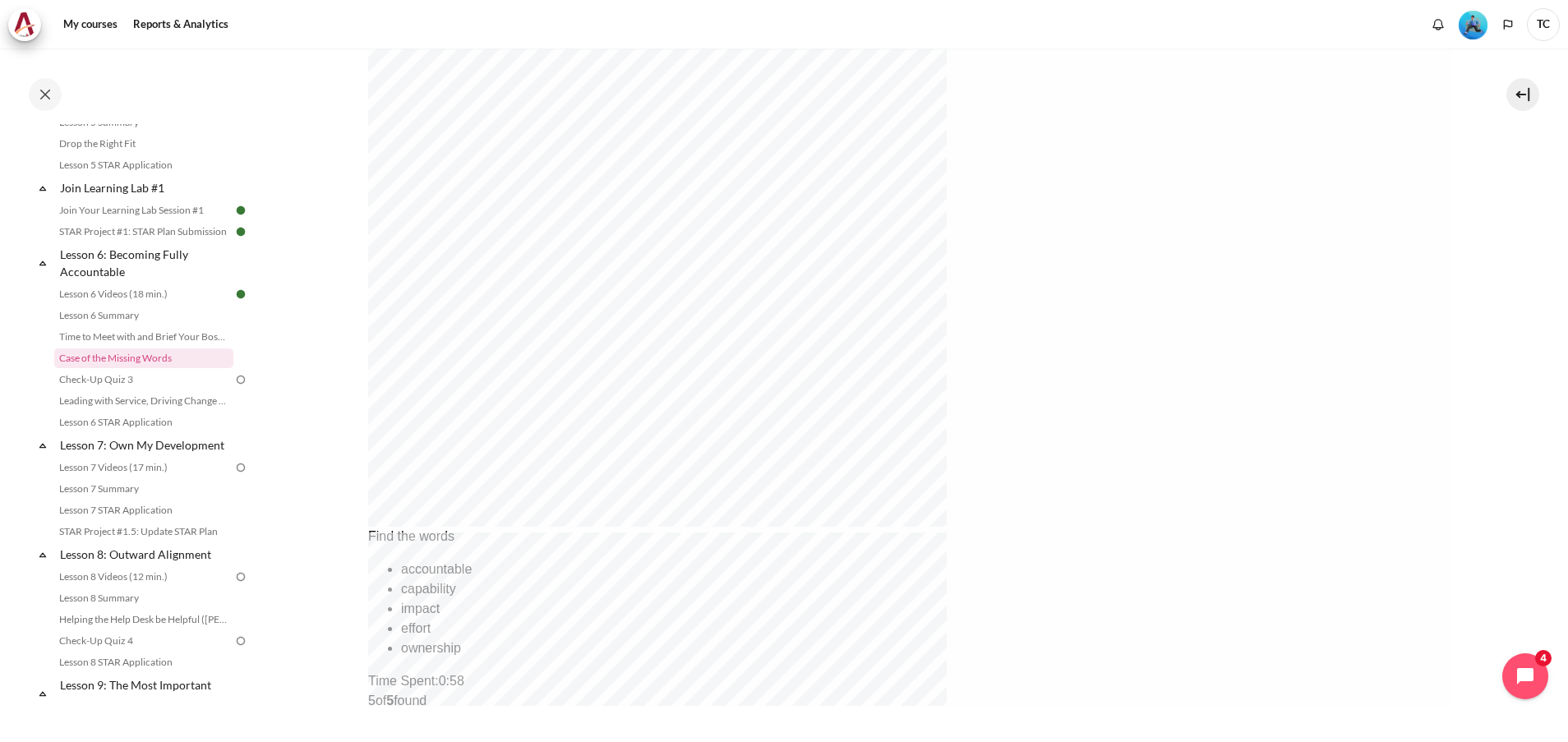
scroll to position [576, 0]
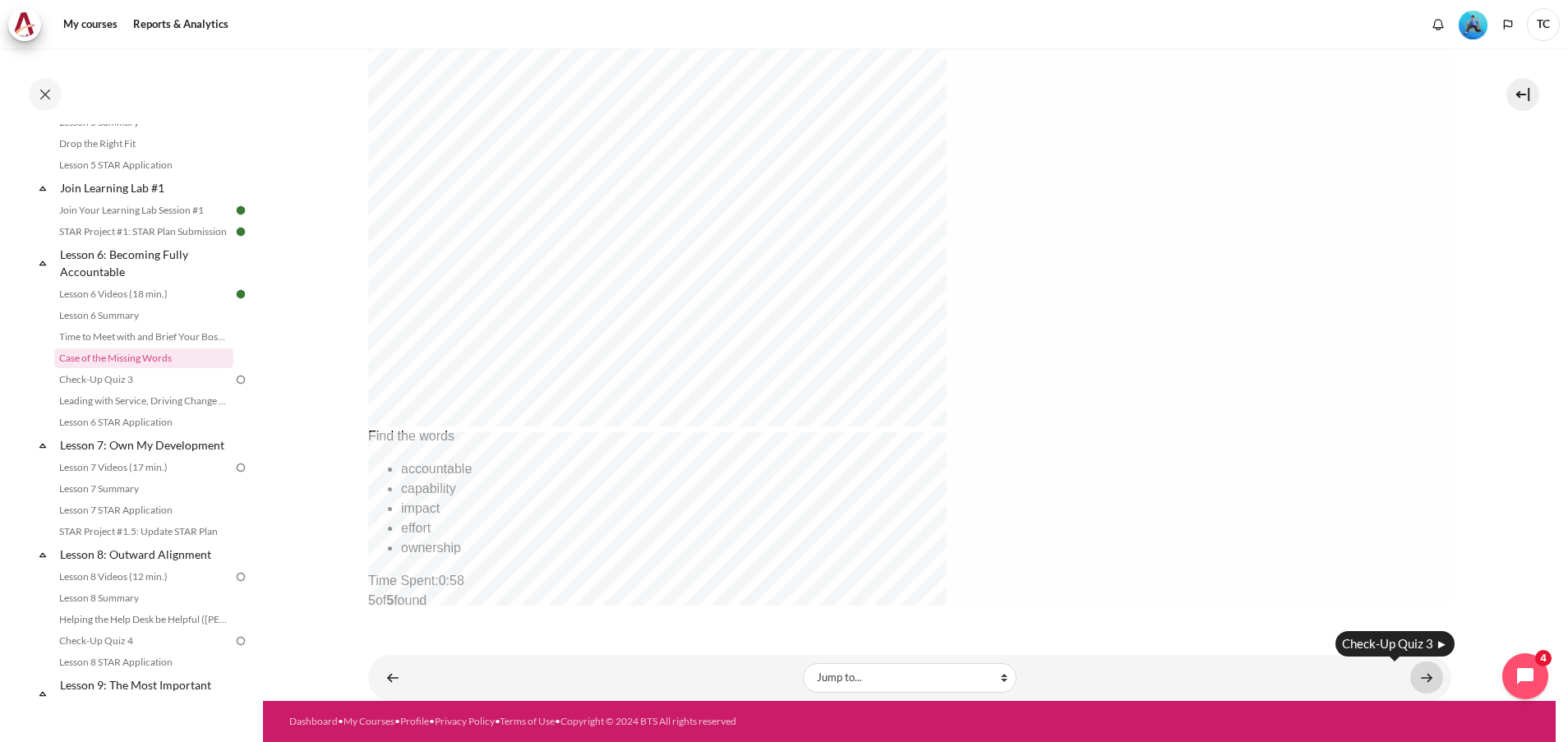
click at [1415, 676] on link "Content" at bounding box center [1426, 677] width 32 height 32
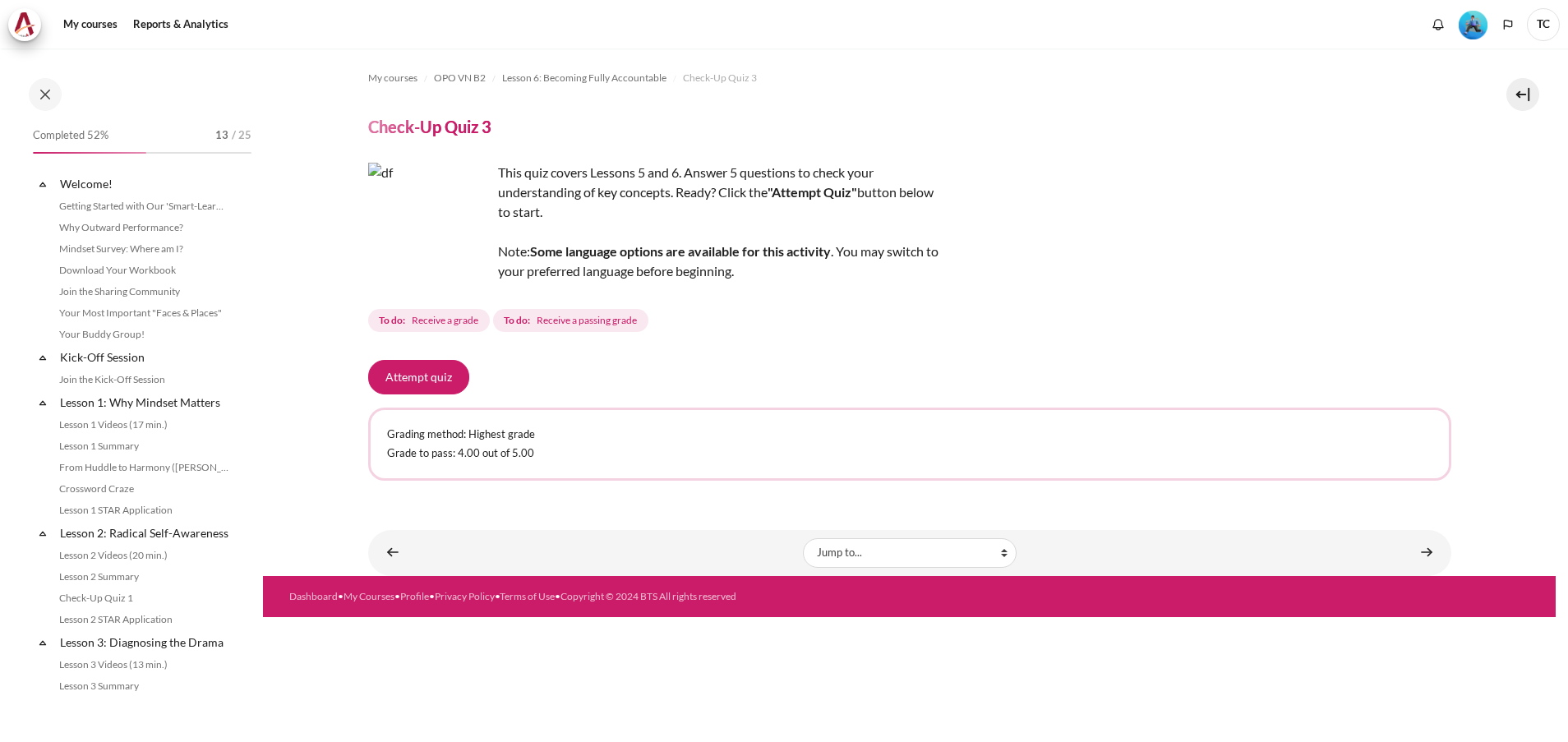
scroll to position [863, 0]
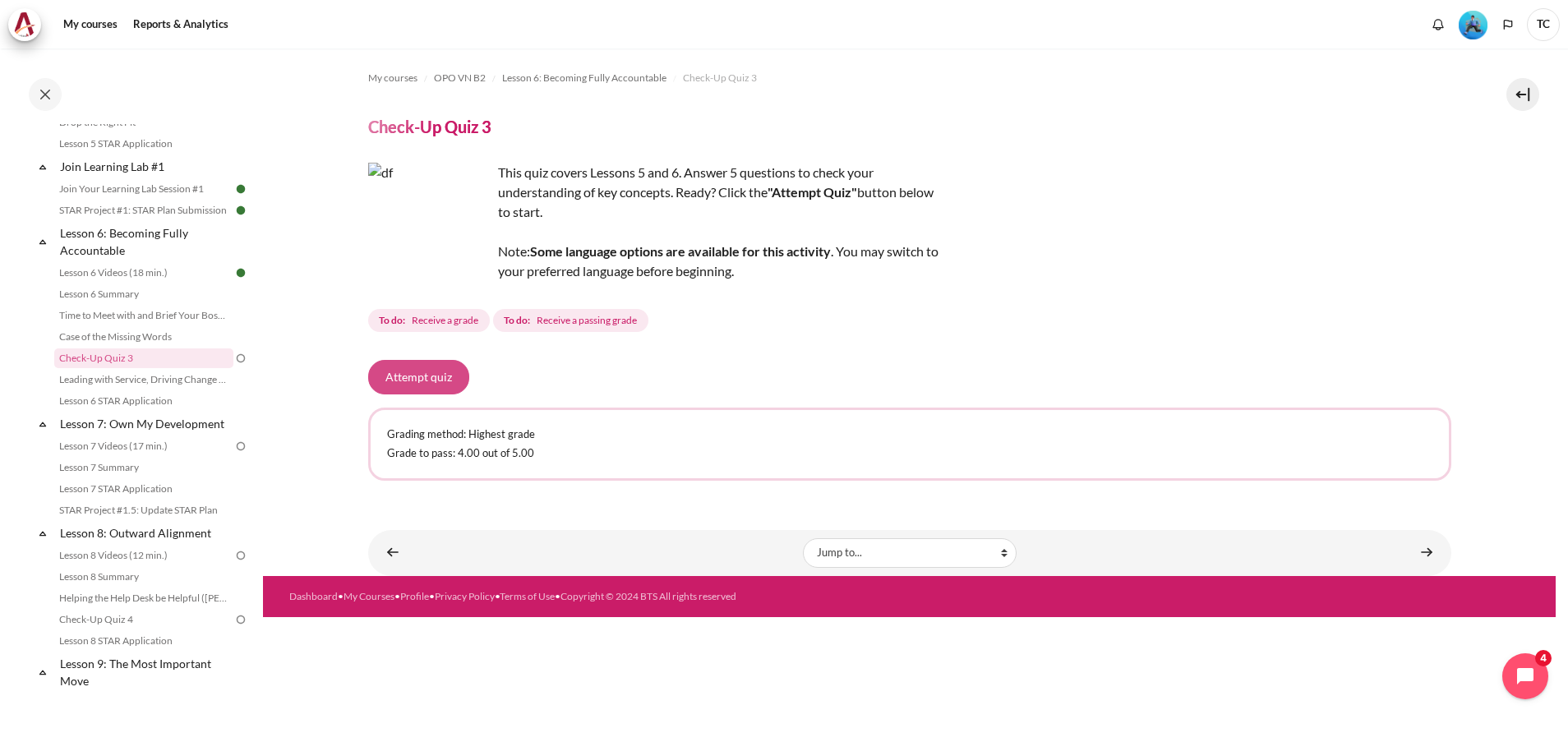
click at [427, 370] on button "Attempt quiz" at bounding box center [418, 377] width 101 height 34
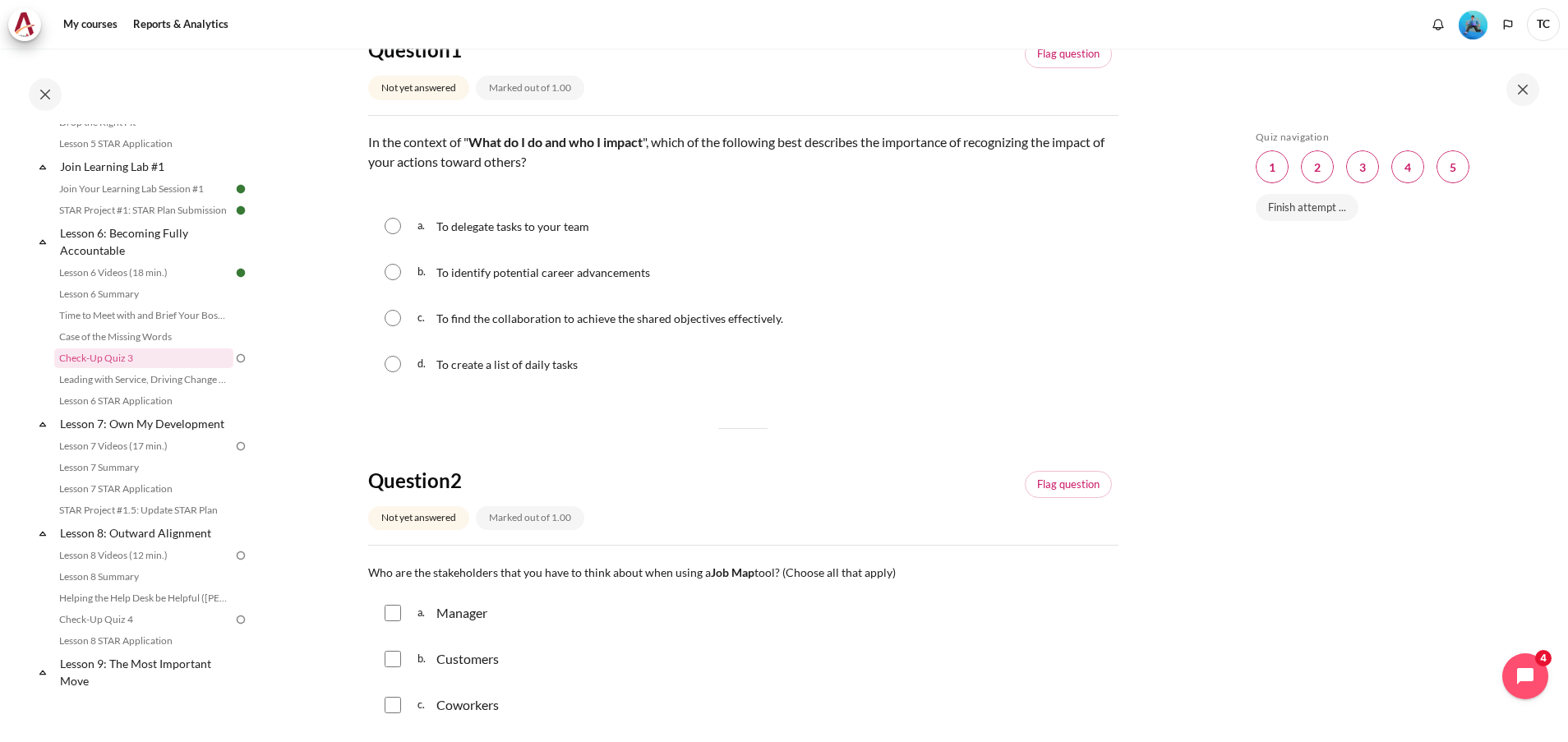
scroll to position [187, 0]
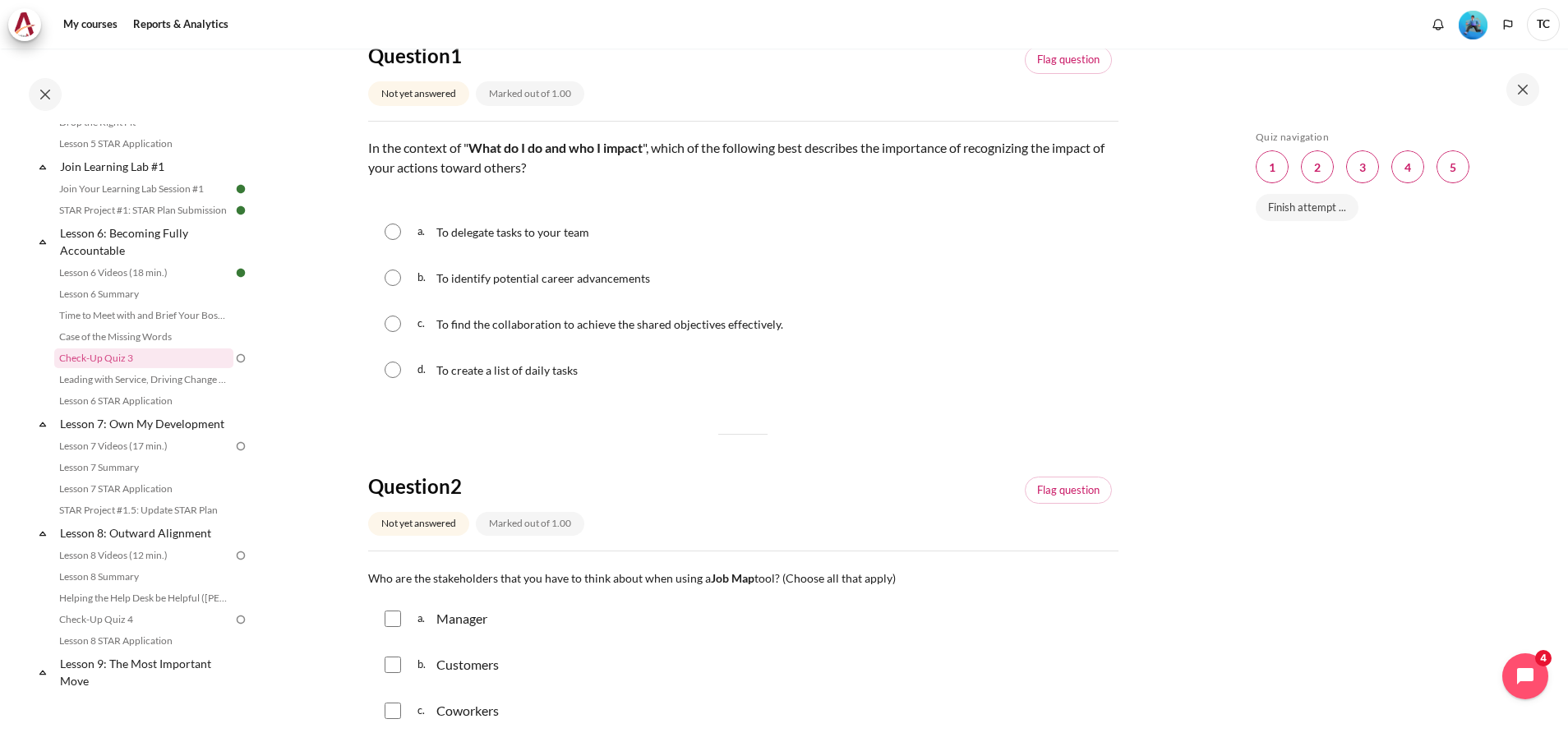
click at [869, 310] on div "c. To find the collaboration to achieve the shared objectives effectively." at bounding box center [743, 323] width 750 height 43
click at [1567, 304] on html "Skip to main content Open course index Completed 52% 13 / 25 Expand Collapse" at bounding box center [784, 371] width 1568 height 742
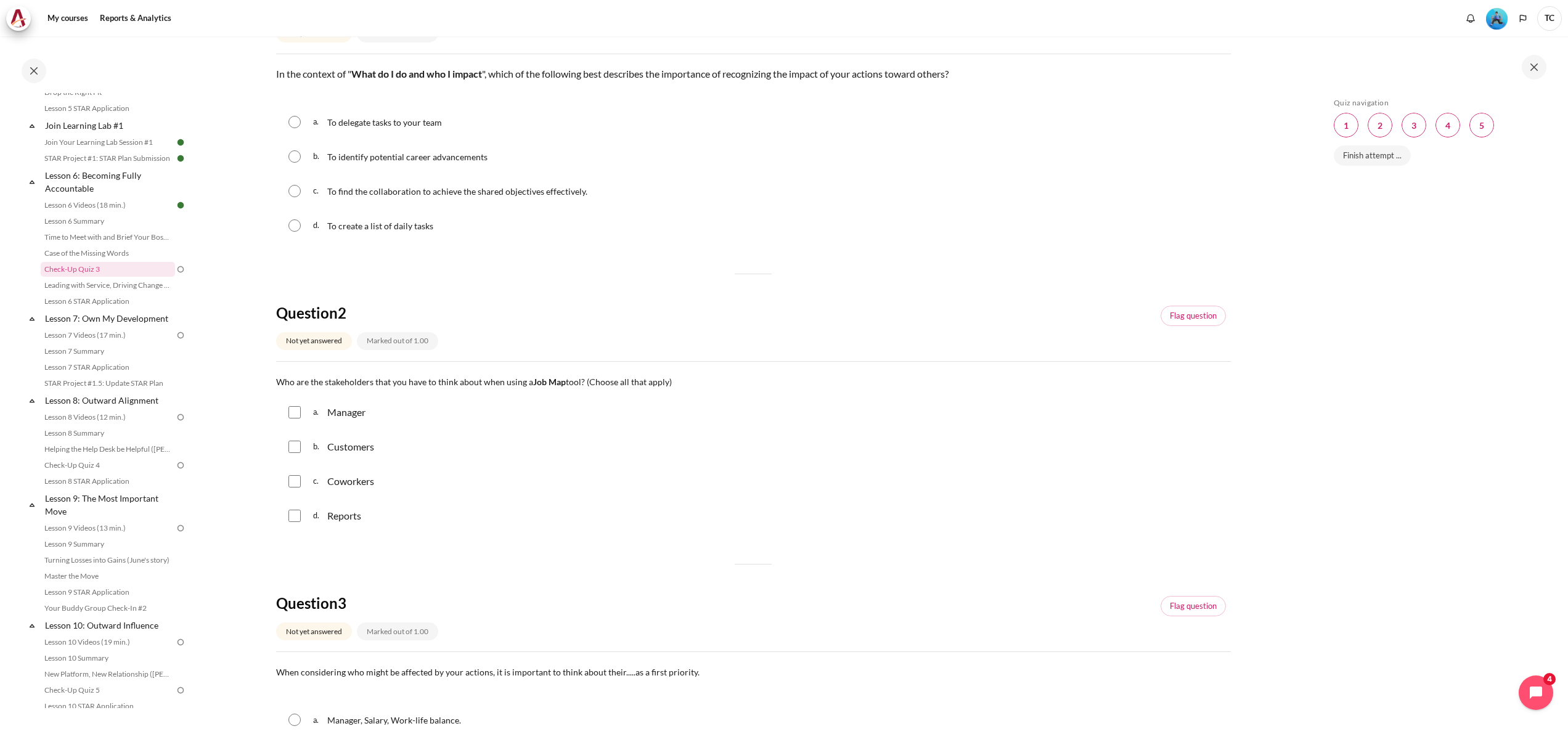
scroll to position [177, 0]
drag, startPoint x: 1089, startPoint y: 5, endPoint x: 705, endPoint y: 196, distance: 428.9
click at [705, 196] on div "c. To find the collaboration to achieve the shared objectives effectively." at bounding box center [753, 191] width 955 height 32
click at [840, 188] on div "c. To find the collaboration to achieve the shared objectives effectively." at bounding box center [753, 191] width 955 height 32
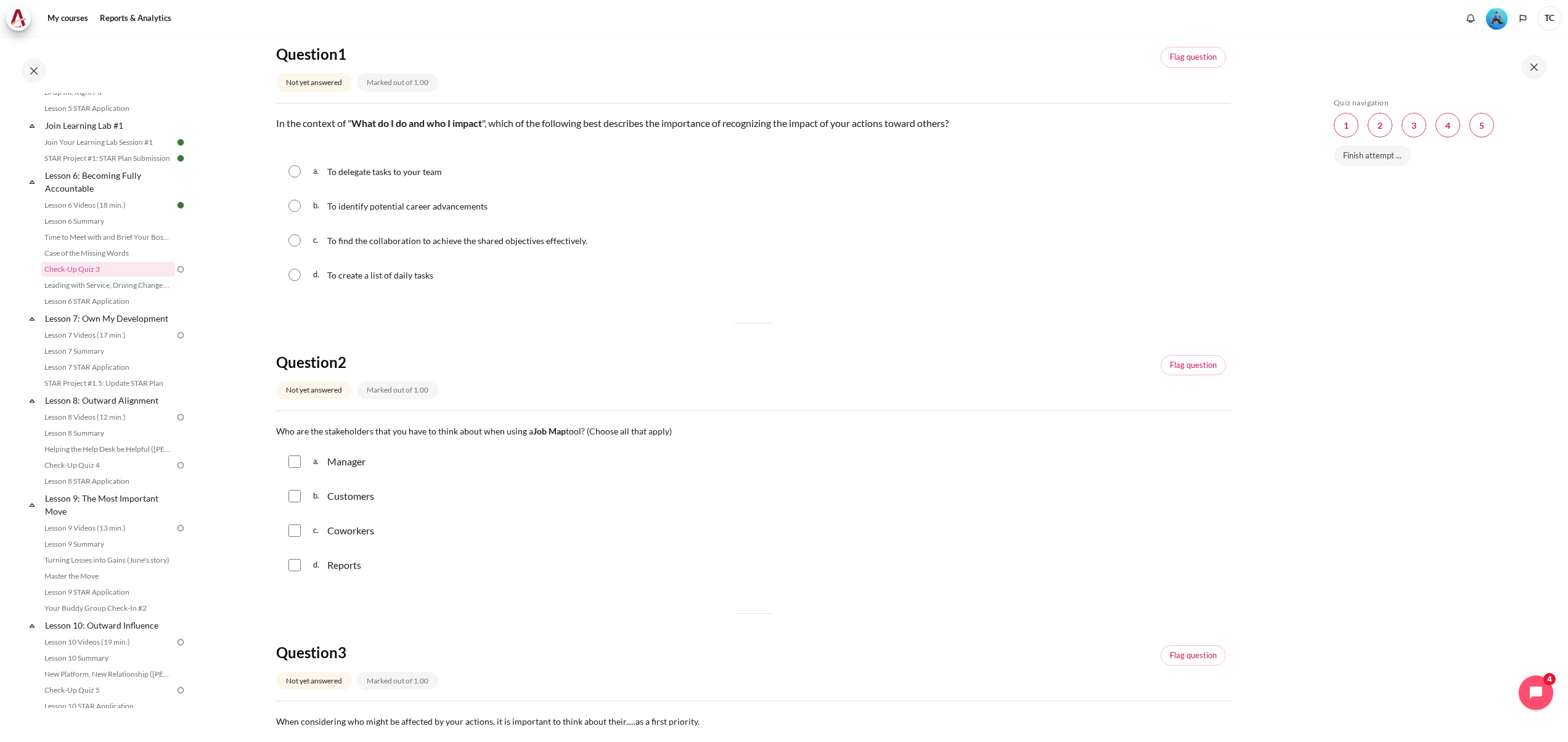
scroll to position [79, 0]
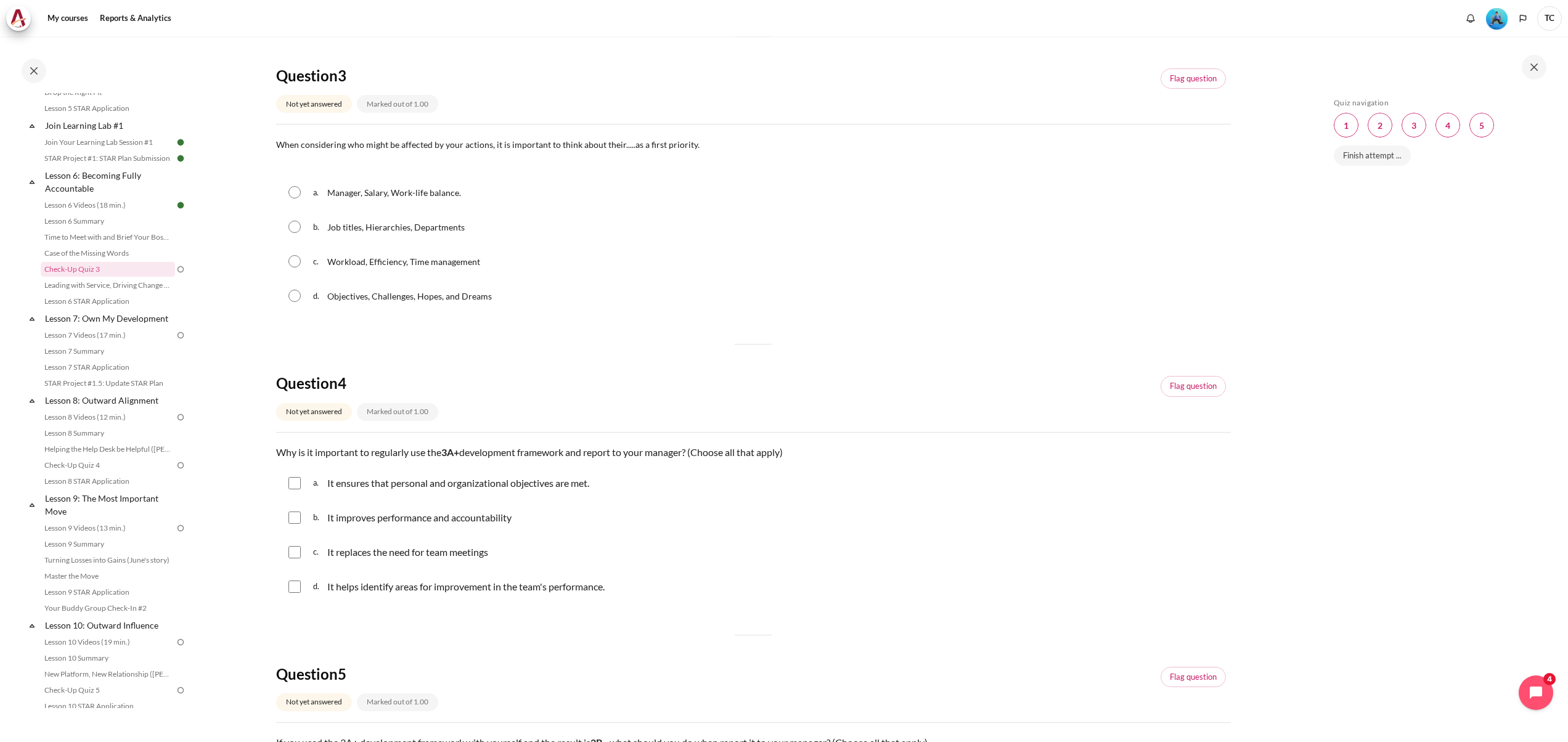
scroll to position [720, 0]
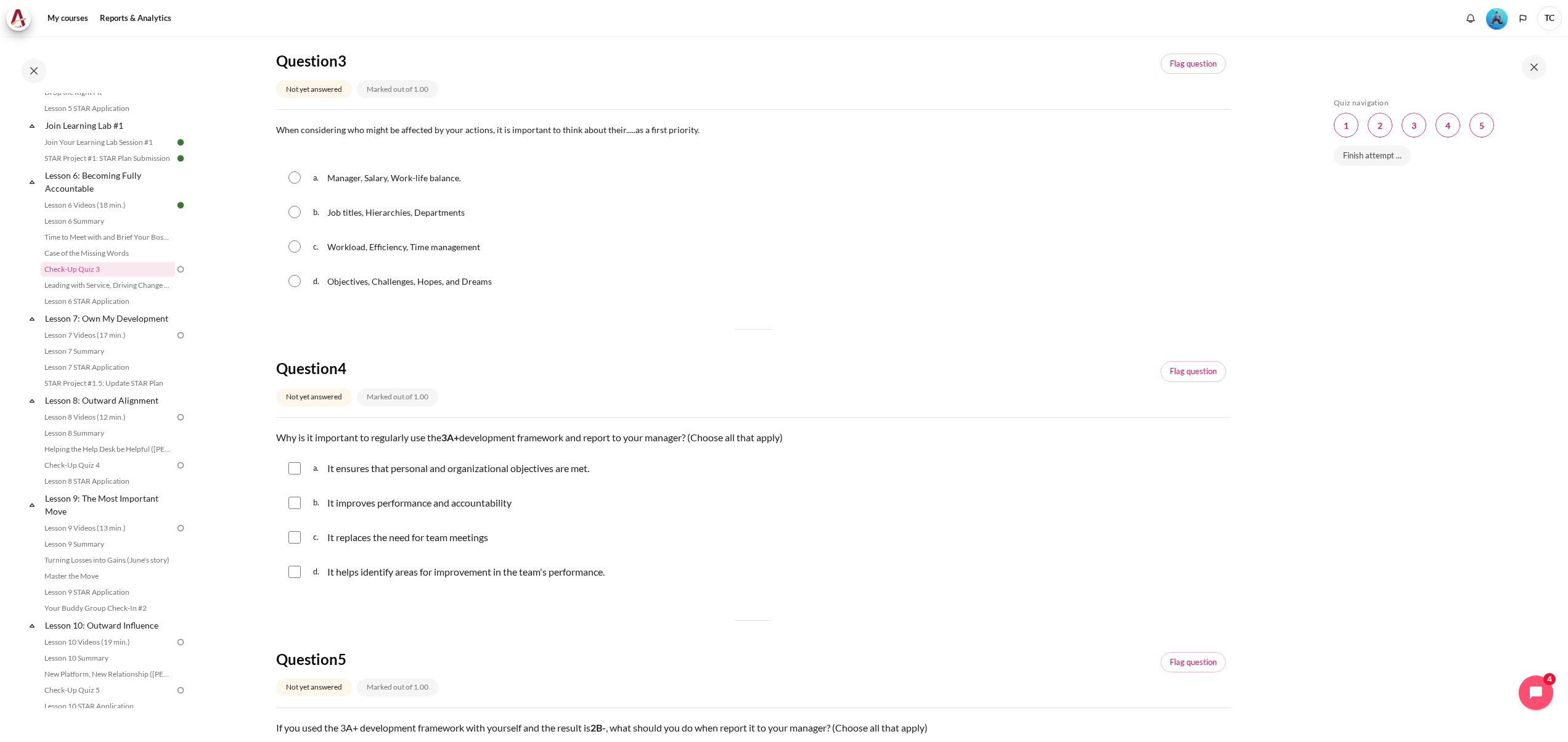
click at [1120, 269] on div "d. Objectives, Challenges, Hopes, and Dreams" at bounding box center [753, 281] width 955 height 32
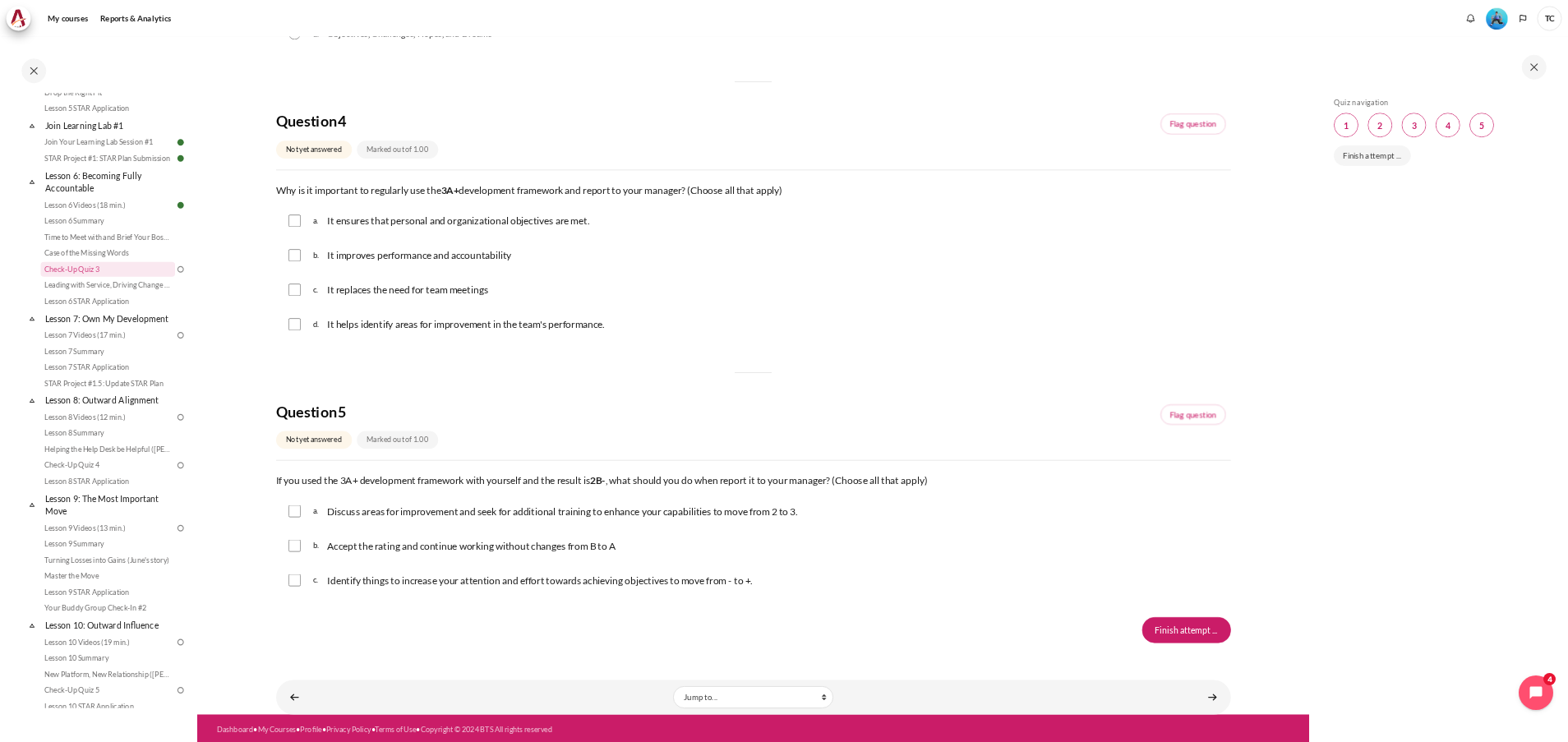
scroll to position [1295, 0]
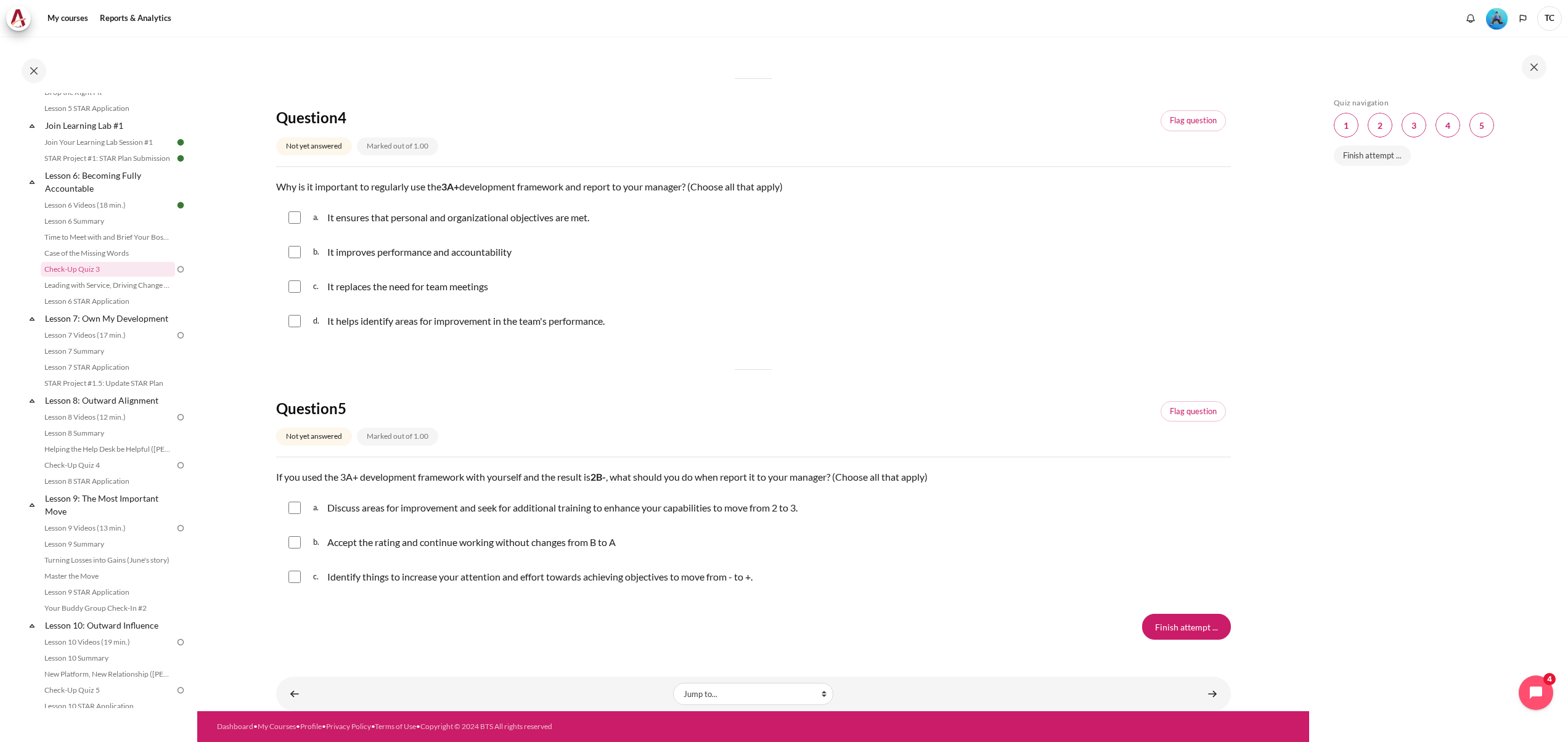
click at [1176, 354] on div "Skip Quiz navigation Quiz navigation Question 1 This page Question 2 This page …" at bounding box center [1437, 398] width 220 height 600
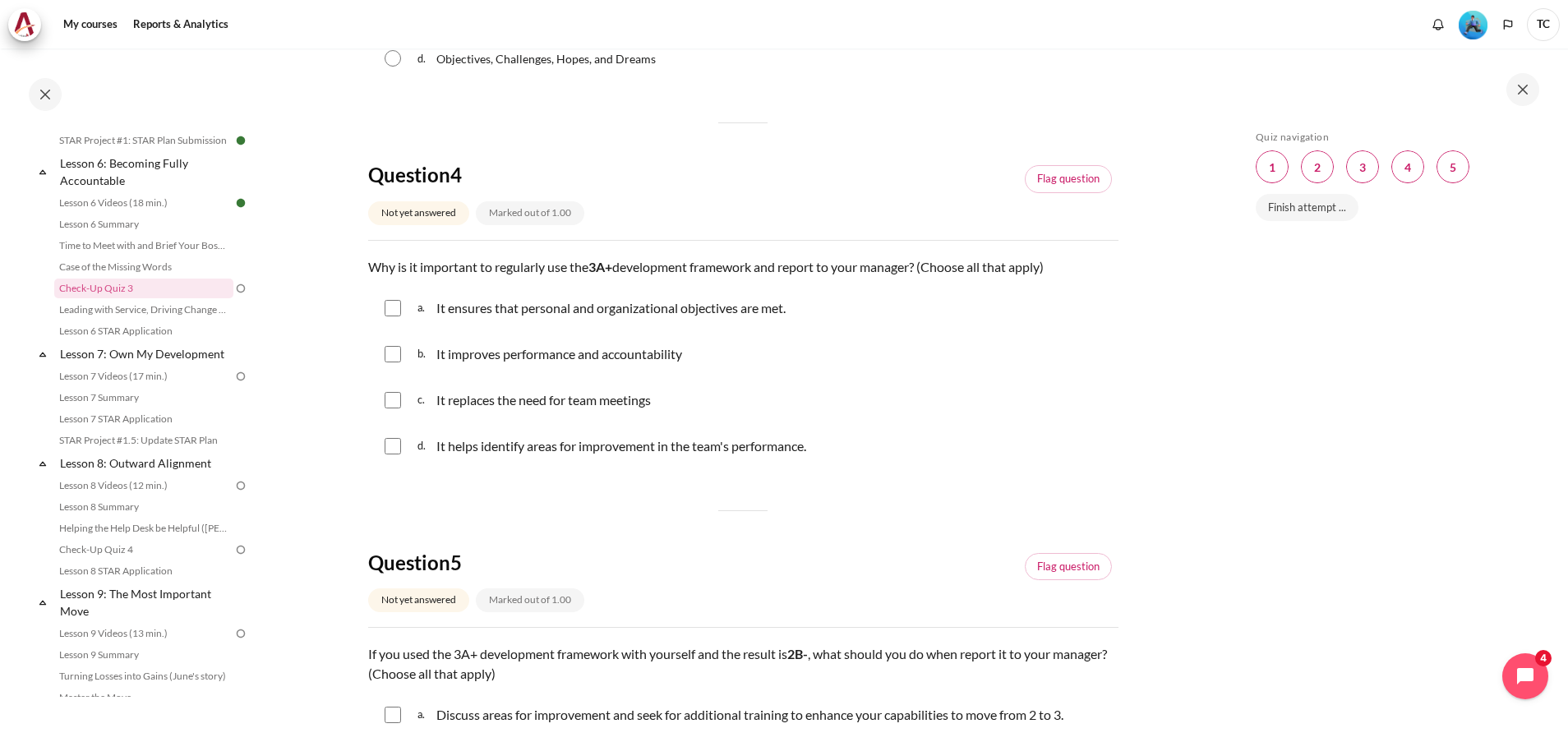
scroll to position [929, 0]
